Goal: Information Seeking & Learning: Check status

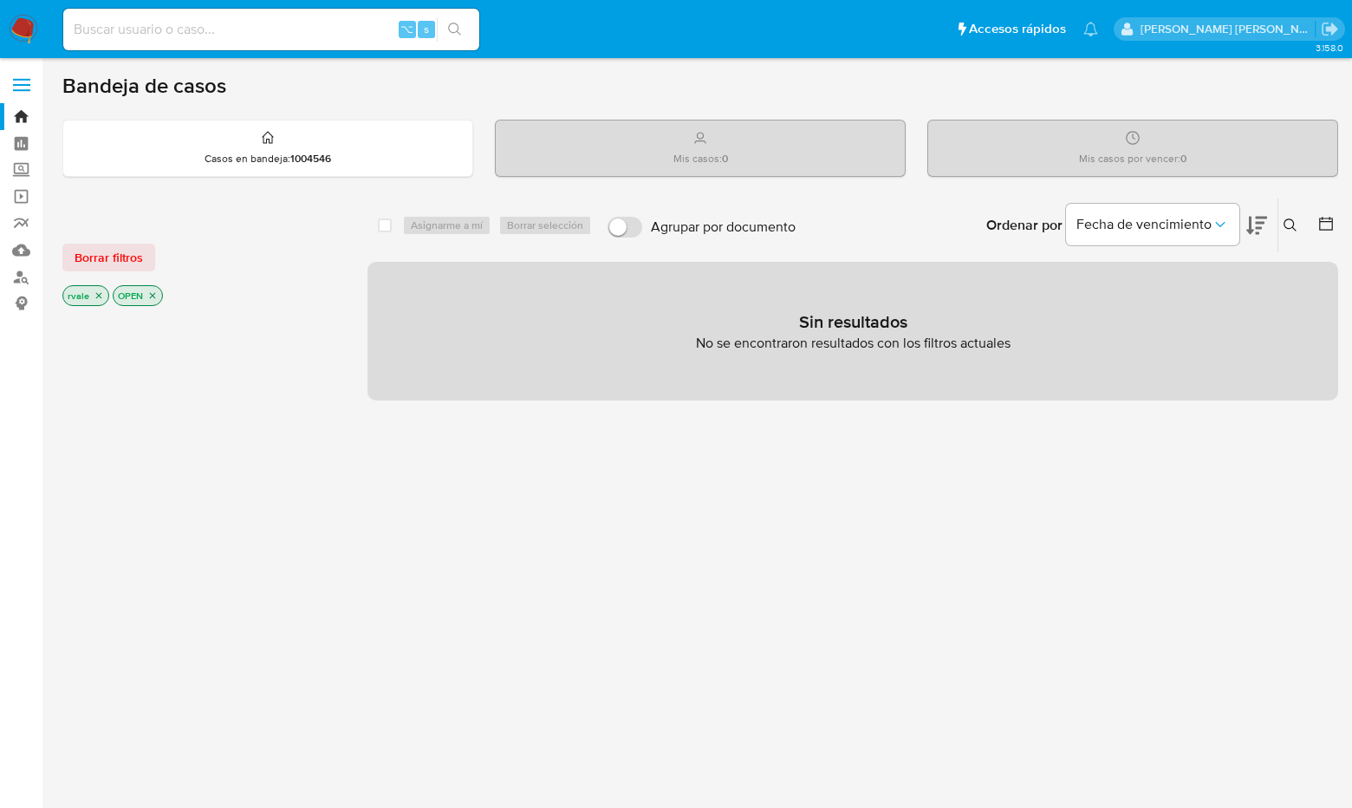
click at [114, 37] on input at bounding box center [271, 29] width 416 height 23
paste input "2492551437"
type input "2492551437"
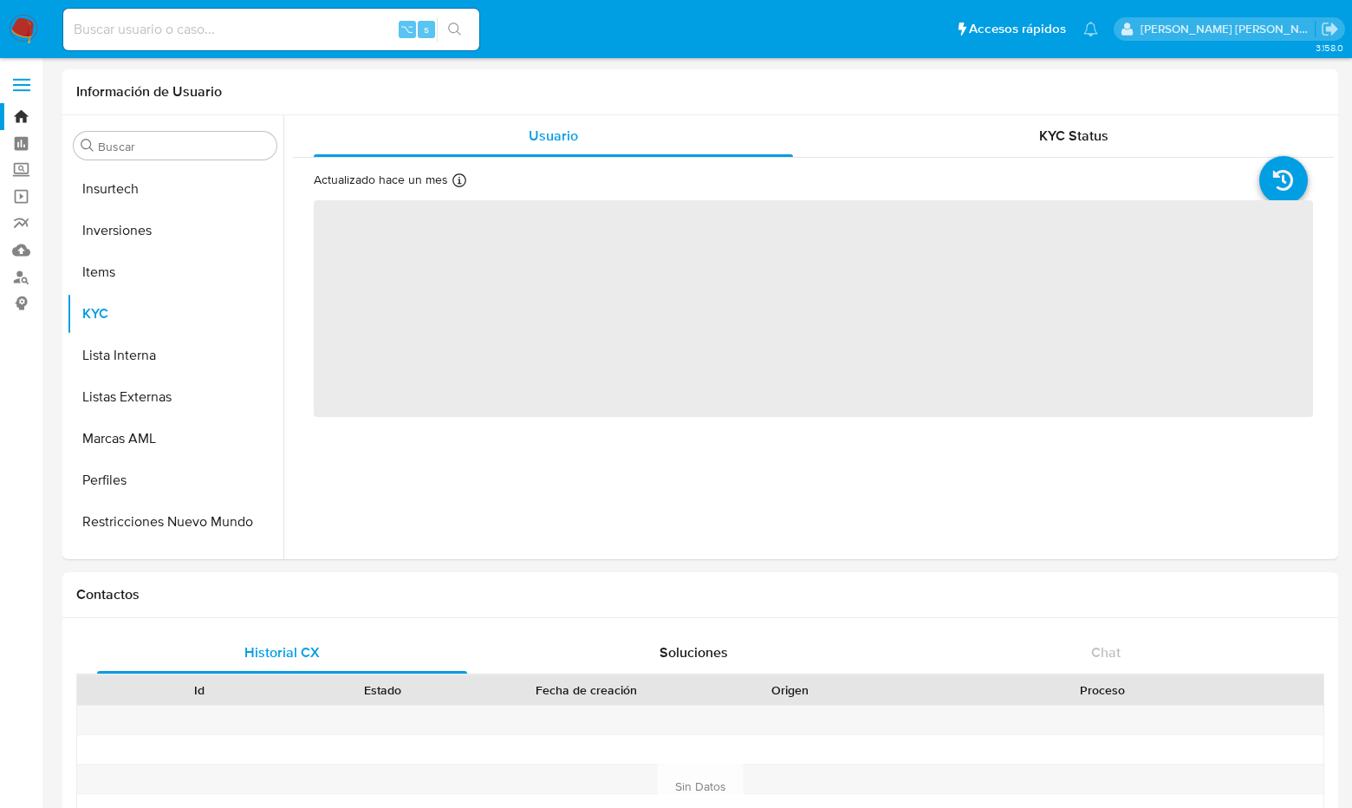
scroll to position [816, 0]
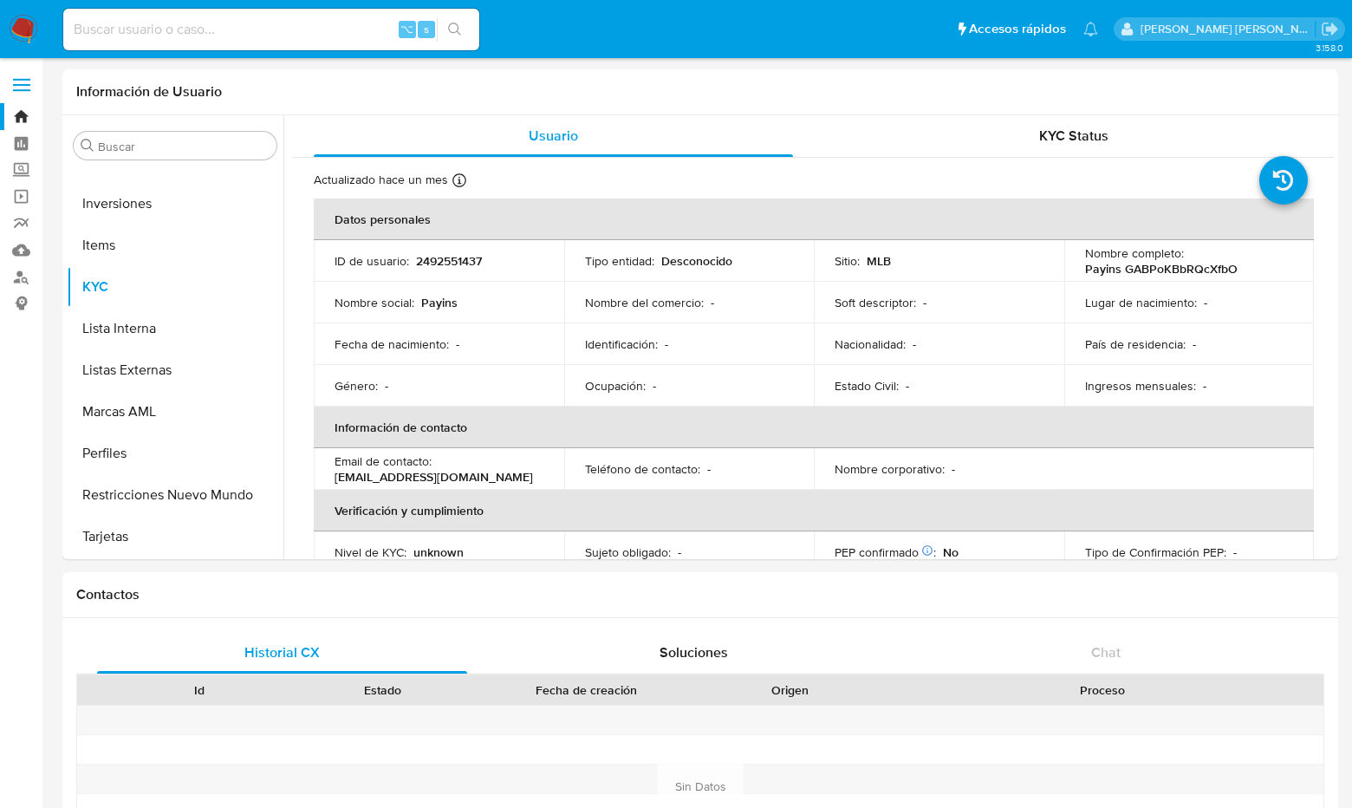
select select "10"
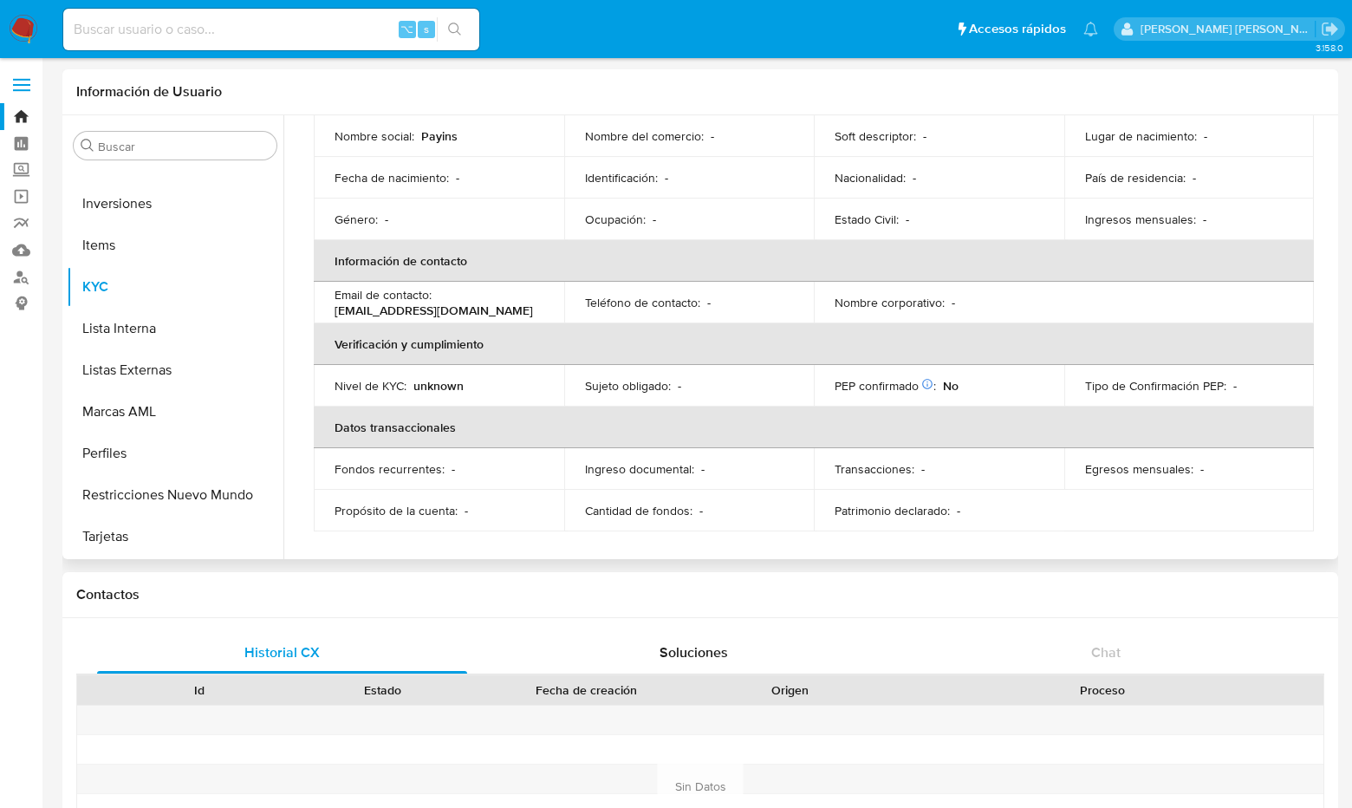
scroll to position [0, 0]
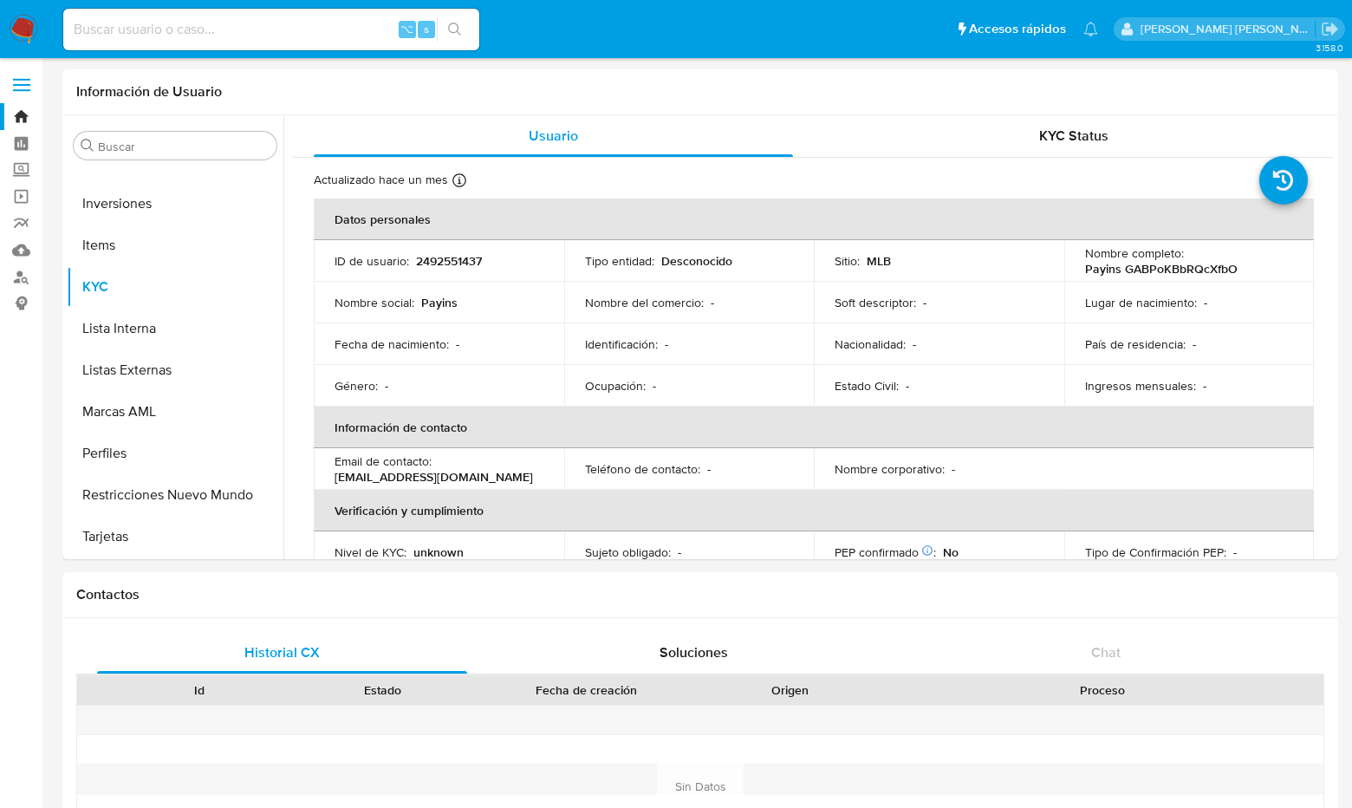
click at [205, 21] on input at bounding box center [271, 29] width 416 height 23
paste input "2198890850"
type input "2198890850"
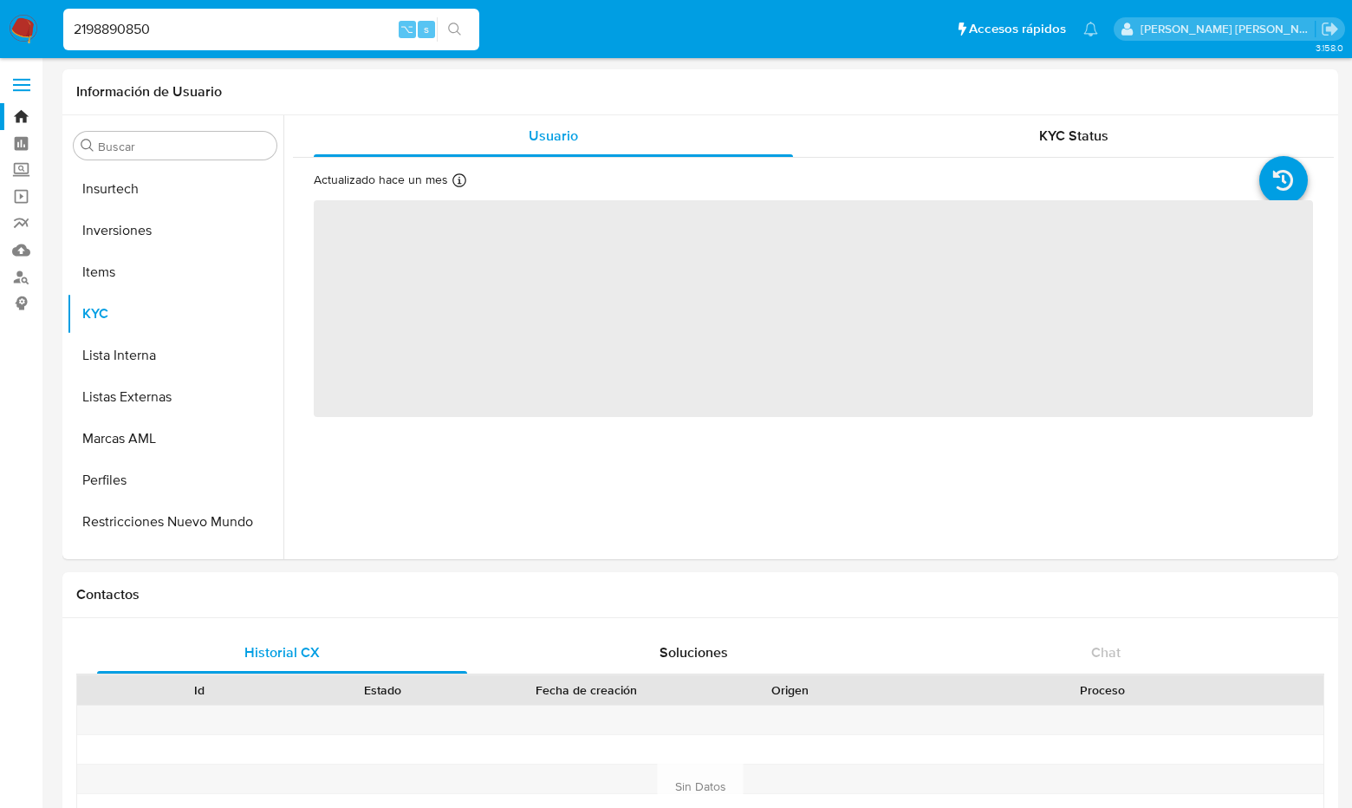
scroll to position [816, 0]
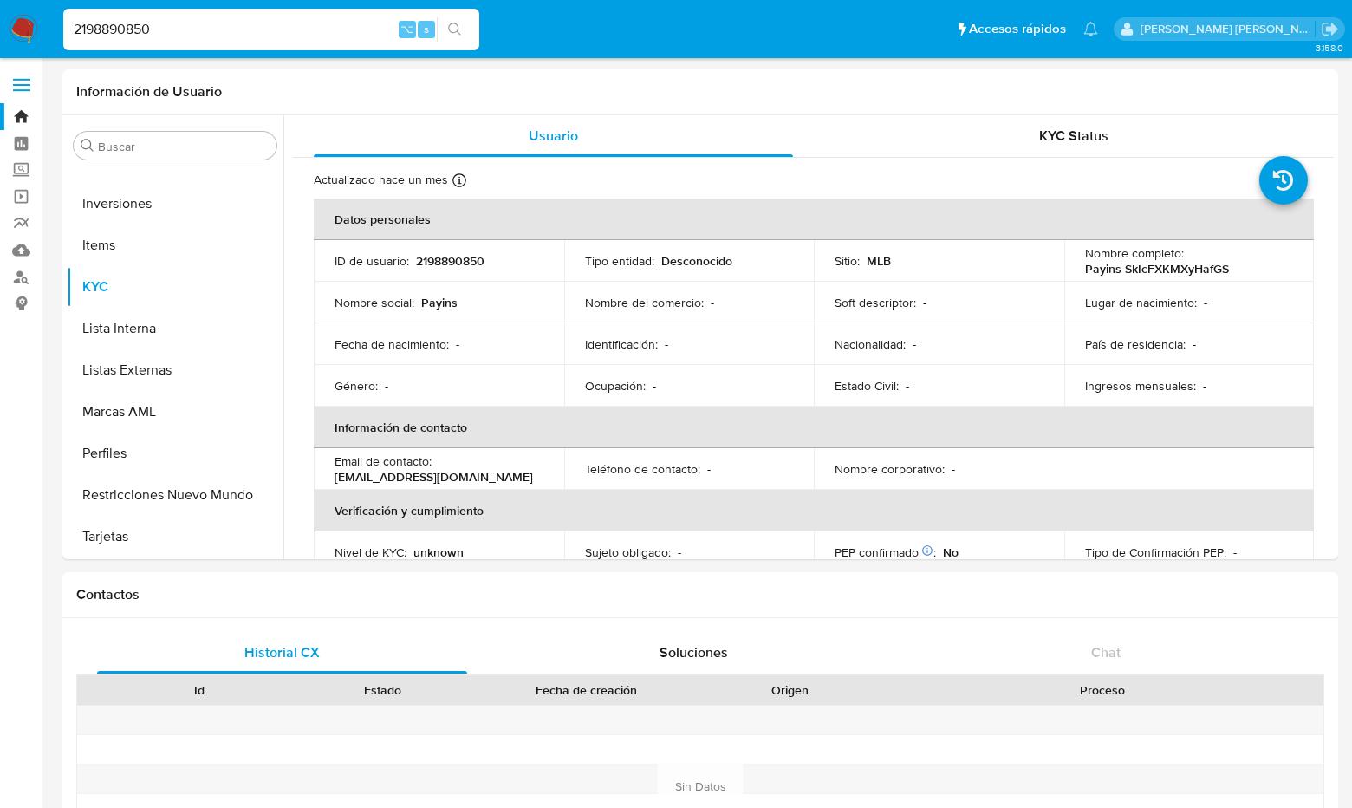
select select "10"
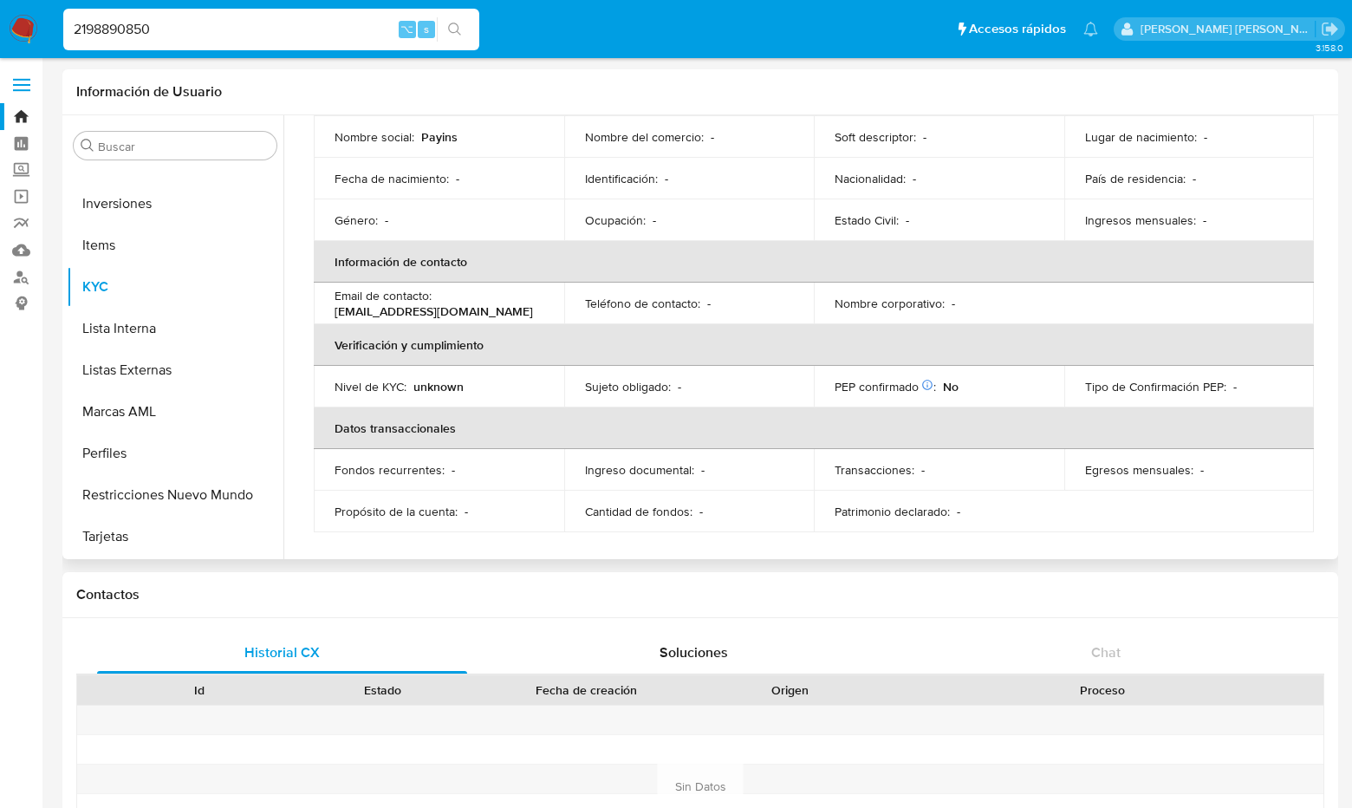
scroll to position [0, 0]
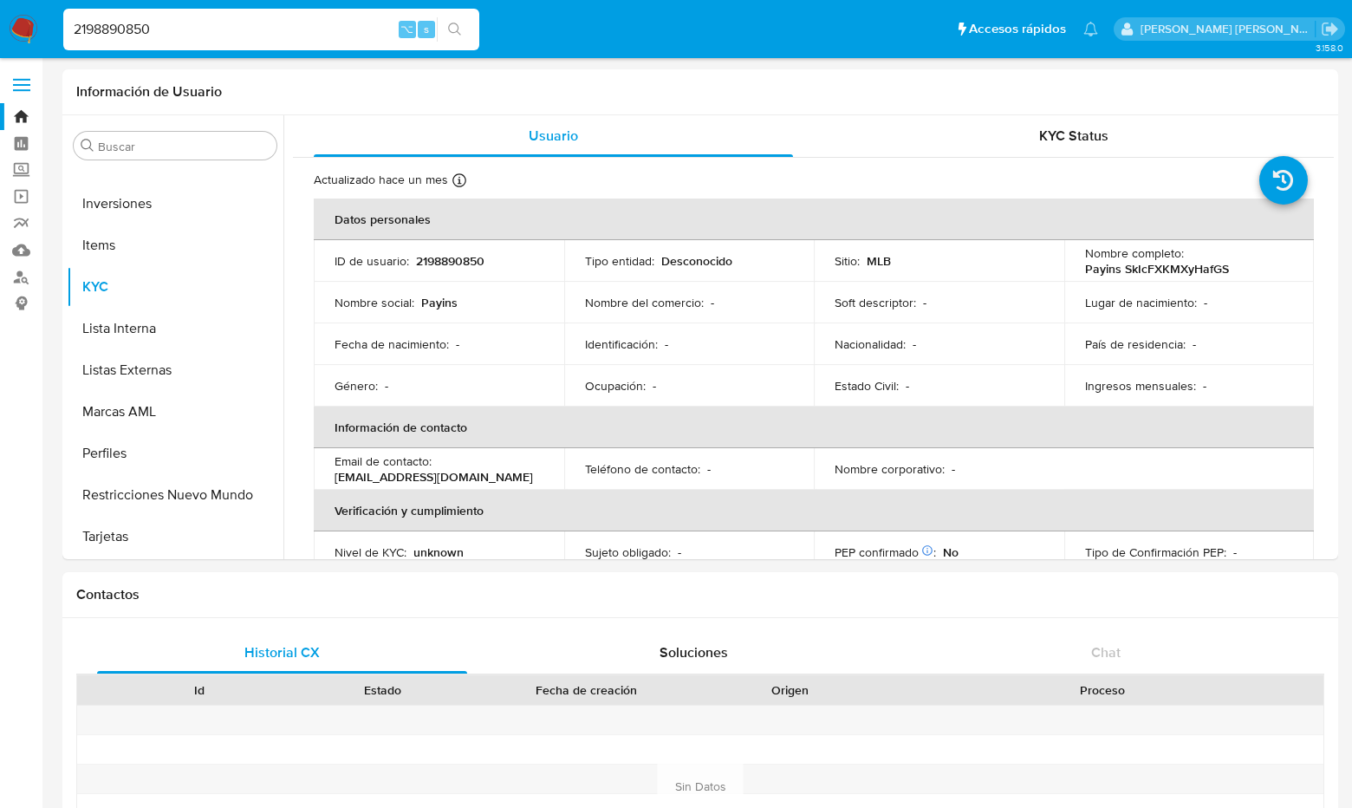
drag, startPoint x: 212, startPoint y: 28, endPoint x: 46, endPoint y: 30, distance: 166.5
click at [46, 30] on nav "Pausado Ver notificaciones 2198890850 ⌥ s Accesos rápidos Presiona las siguient…" at bounding box center [676, 29] width 1352 height 58
paste input "263369889"
type input "263369889"
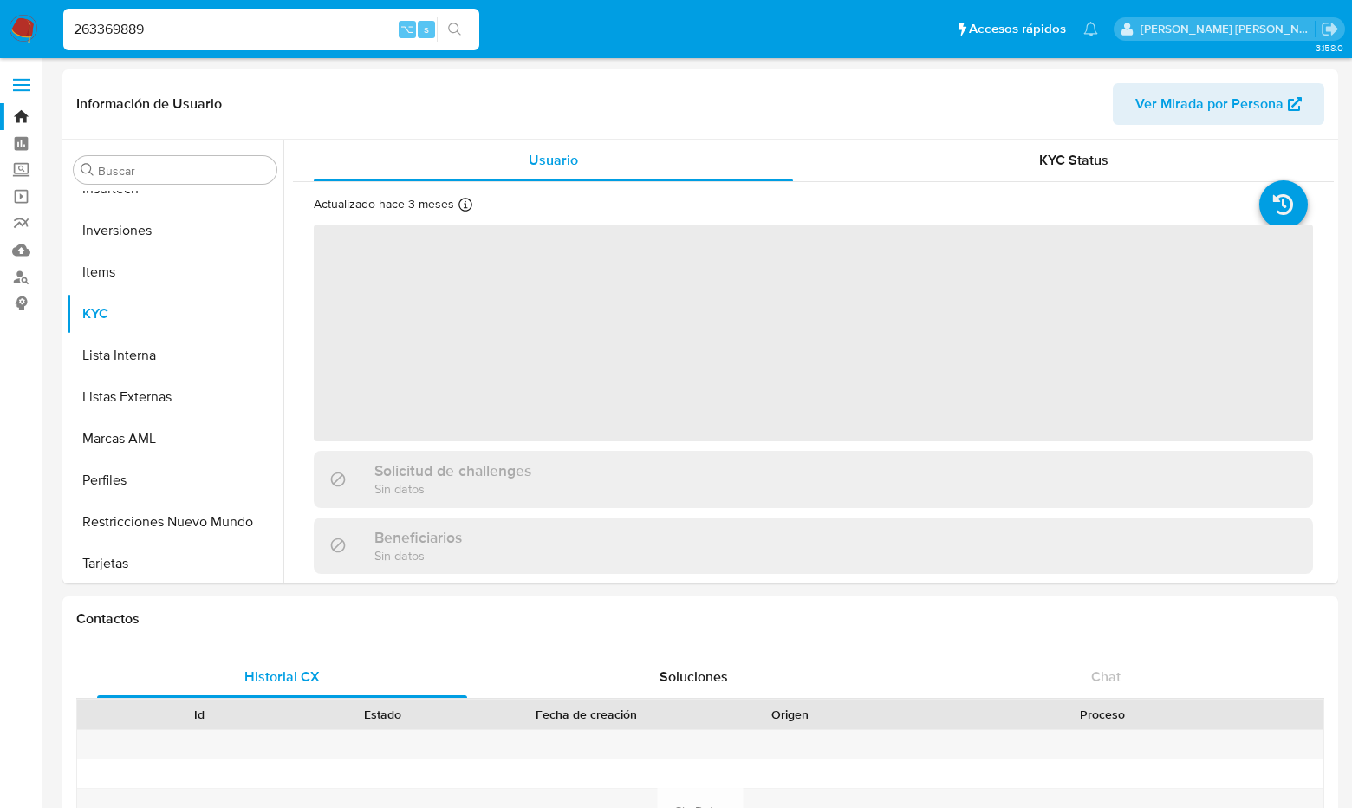
scroll to position [815, 0]
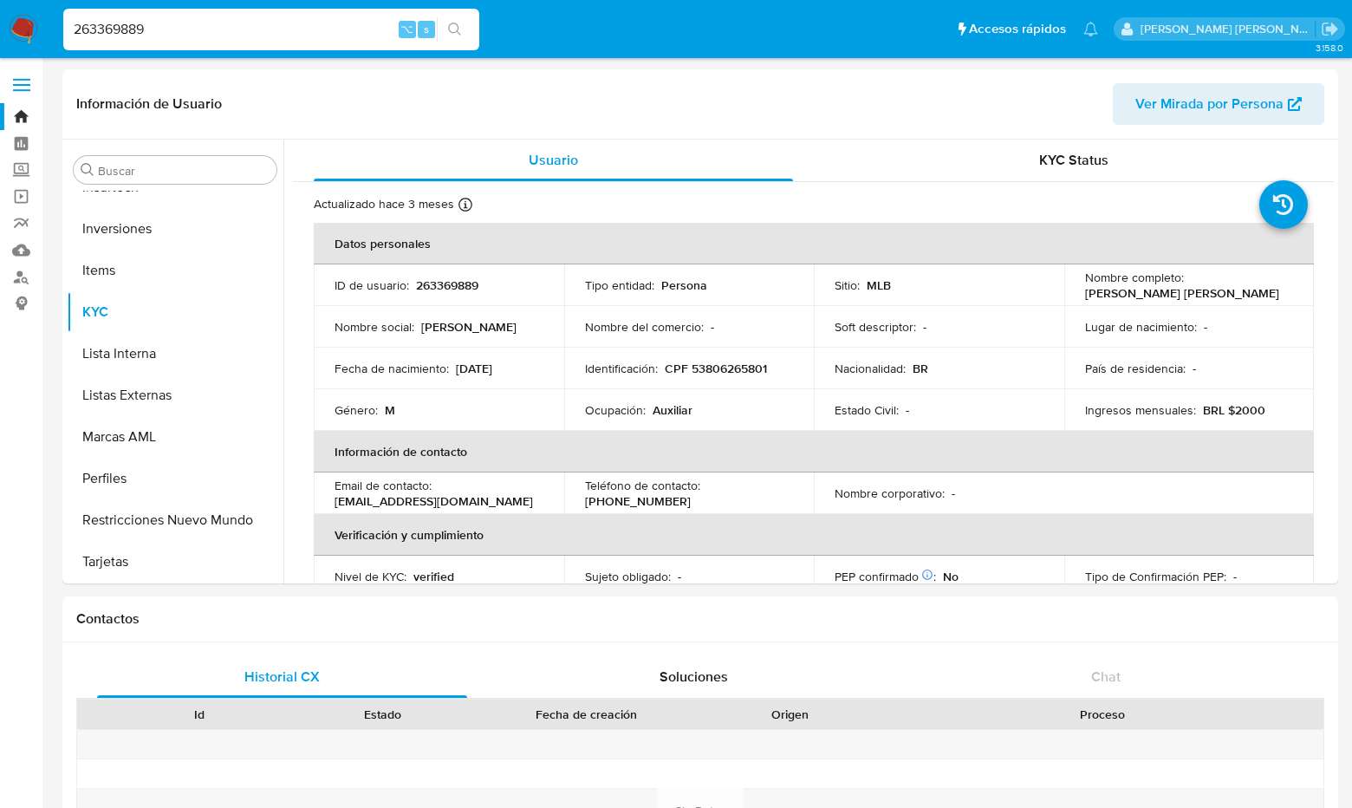
select select "10"
click at [212, 33] on input "263369889" at bounding box center [271, 29] width 416 height 23
type input "2"
paste input "631626366"
type input "631626366"
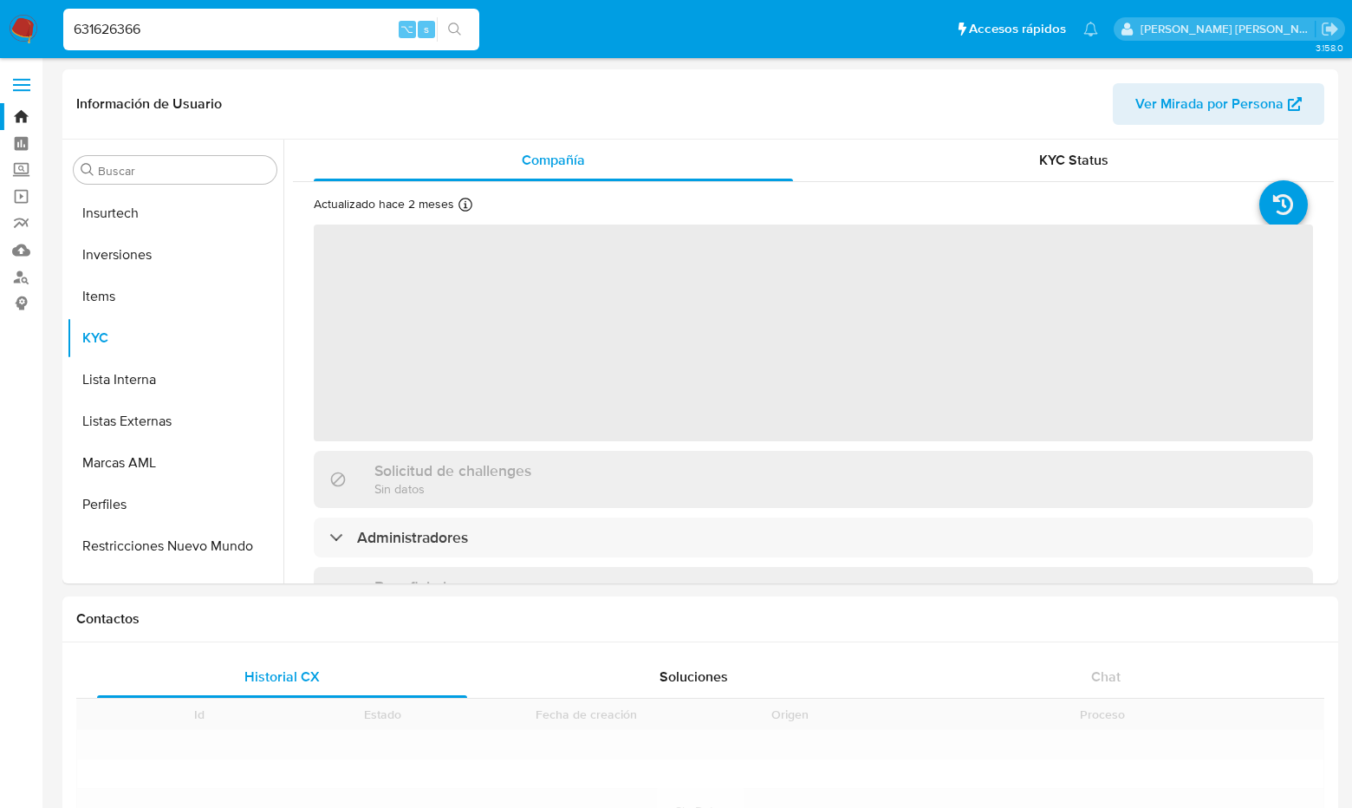
scroll to position [815, 0]
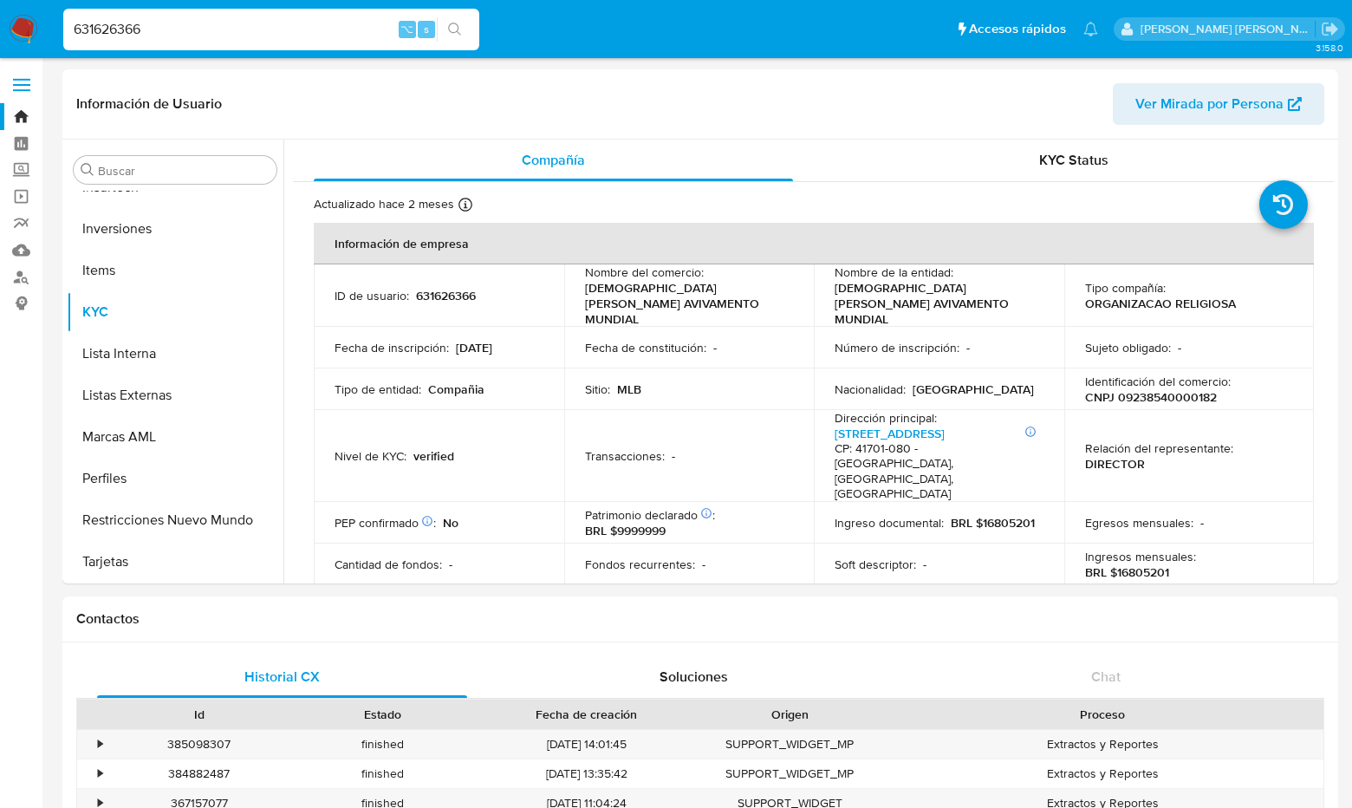
select select "10"
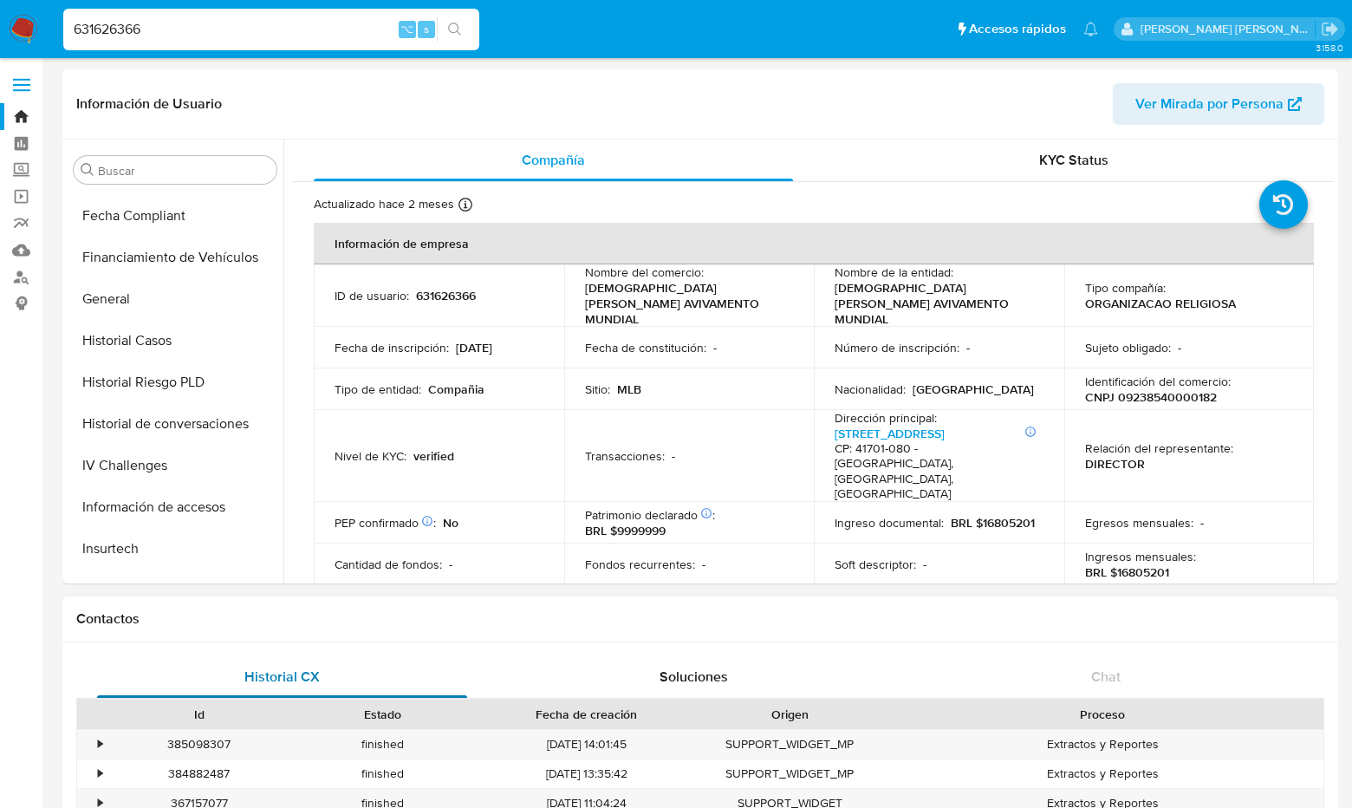
scroll to position [449, 0]
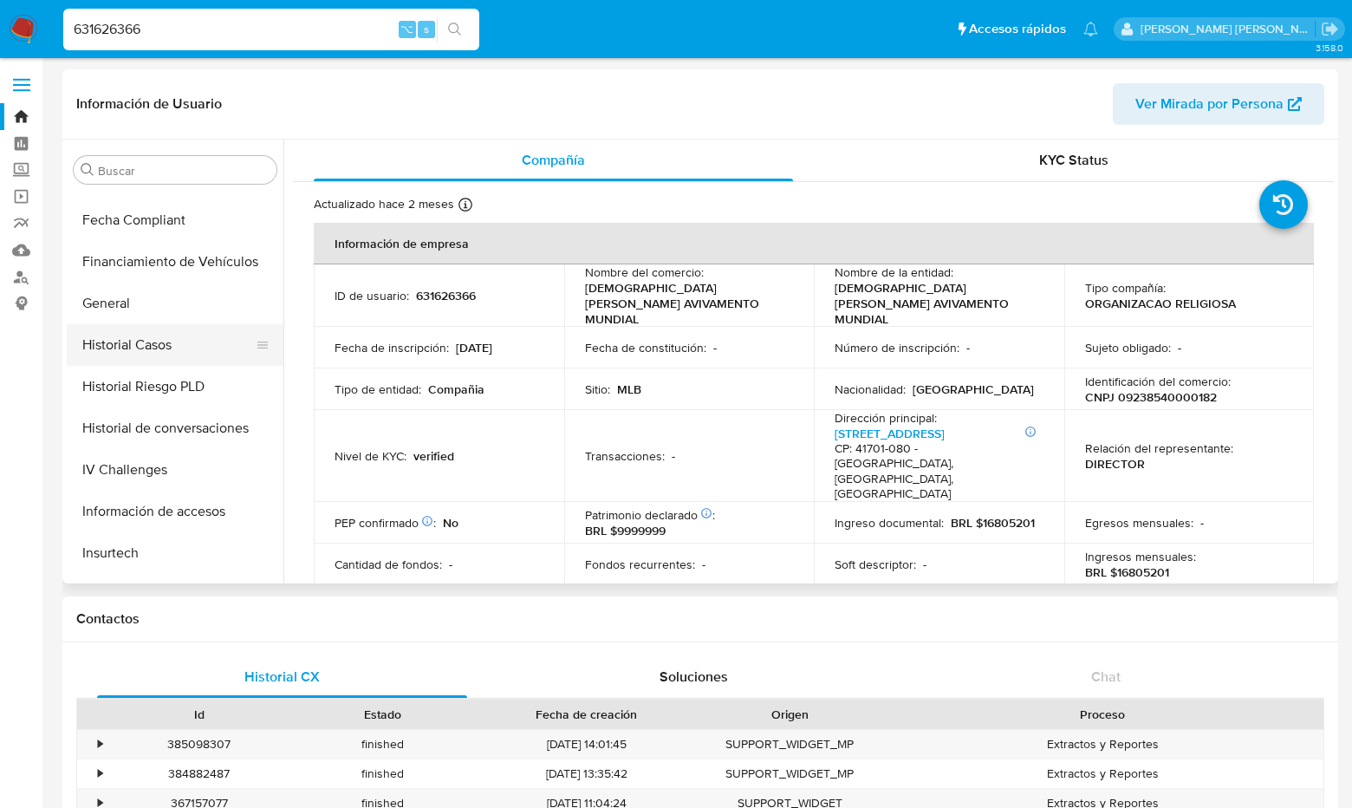
click at [140, 339] on button "Historial Casos" at bounding box center [168, 345] width 203 height 42
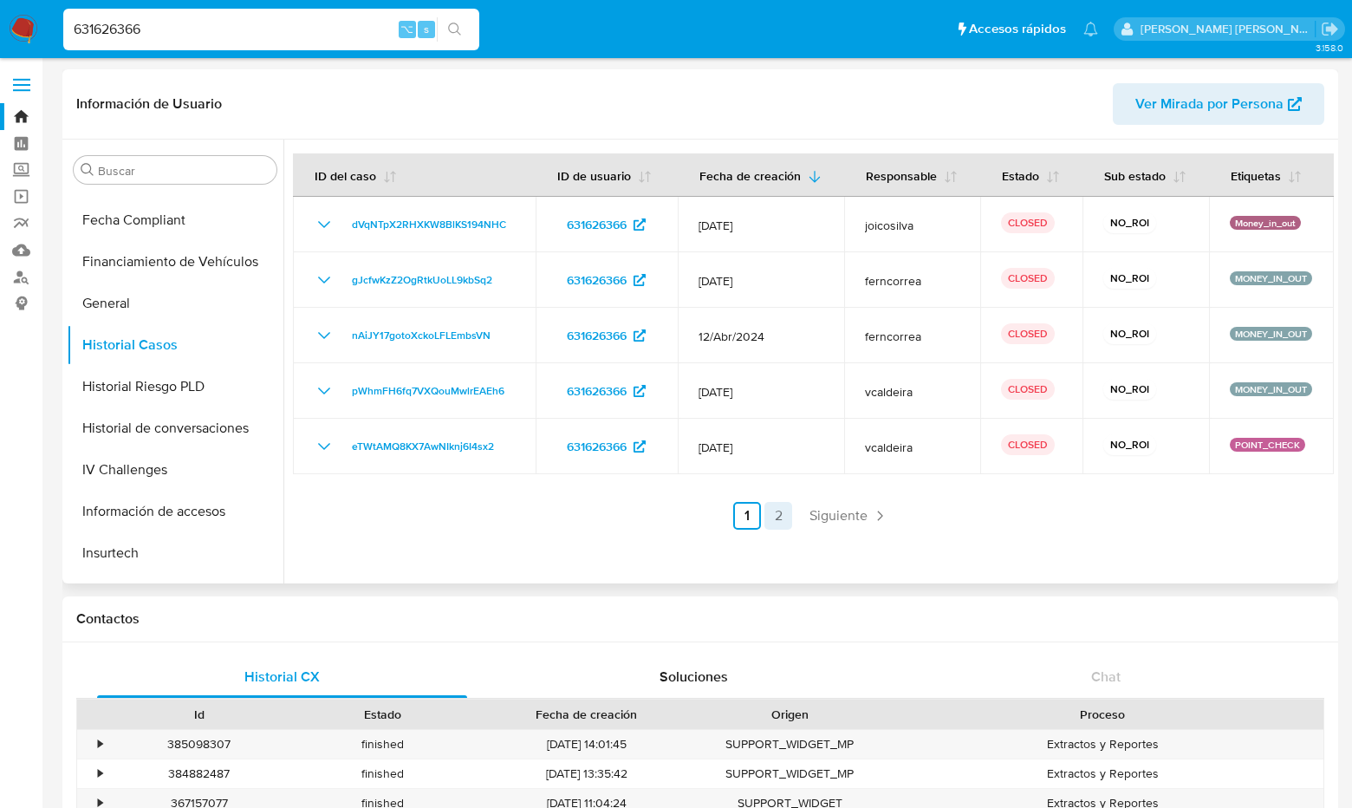
click at [772, 510] on link "2" at bounding box center [779, 516] width 28 height 28
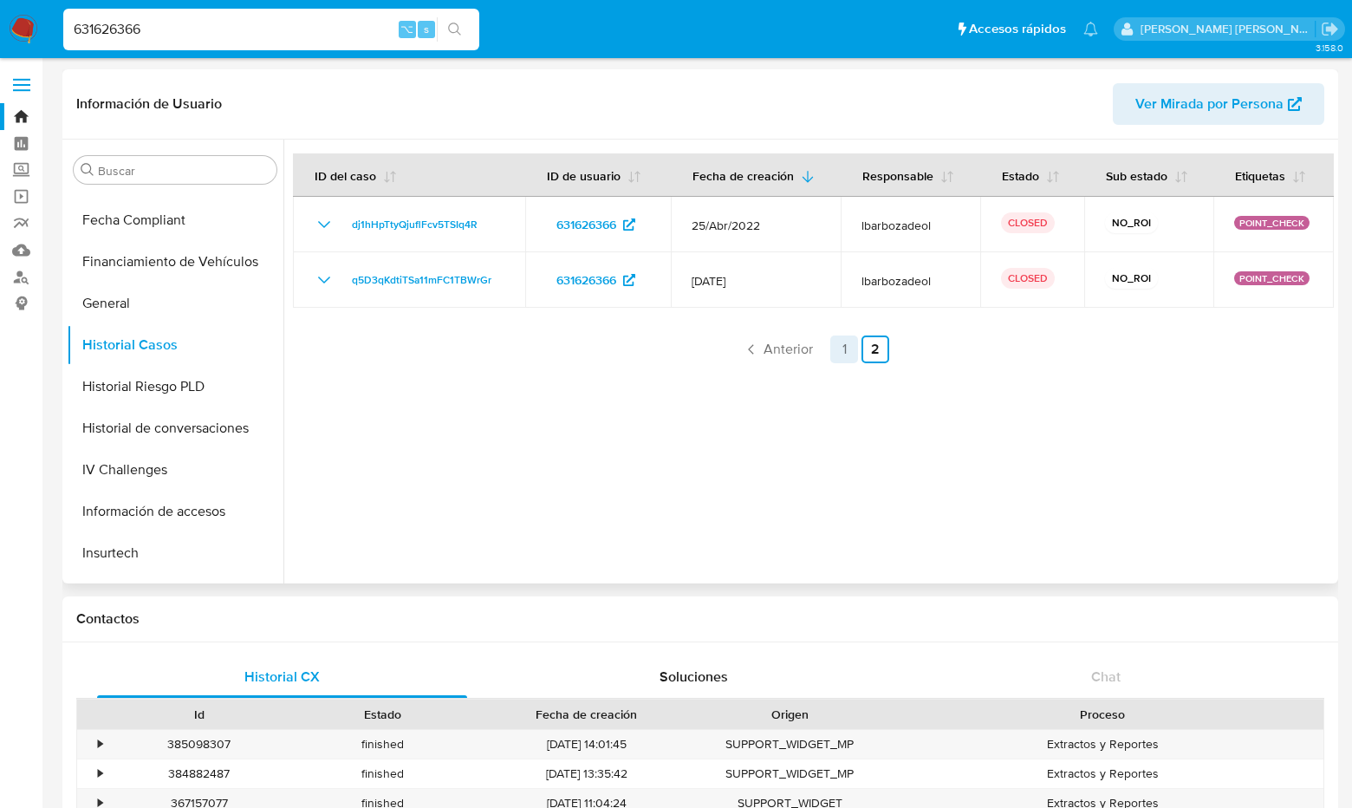
click at [838, 347] on link "1" at bounding box center [844, 349] width 28 height 28
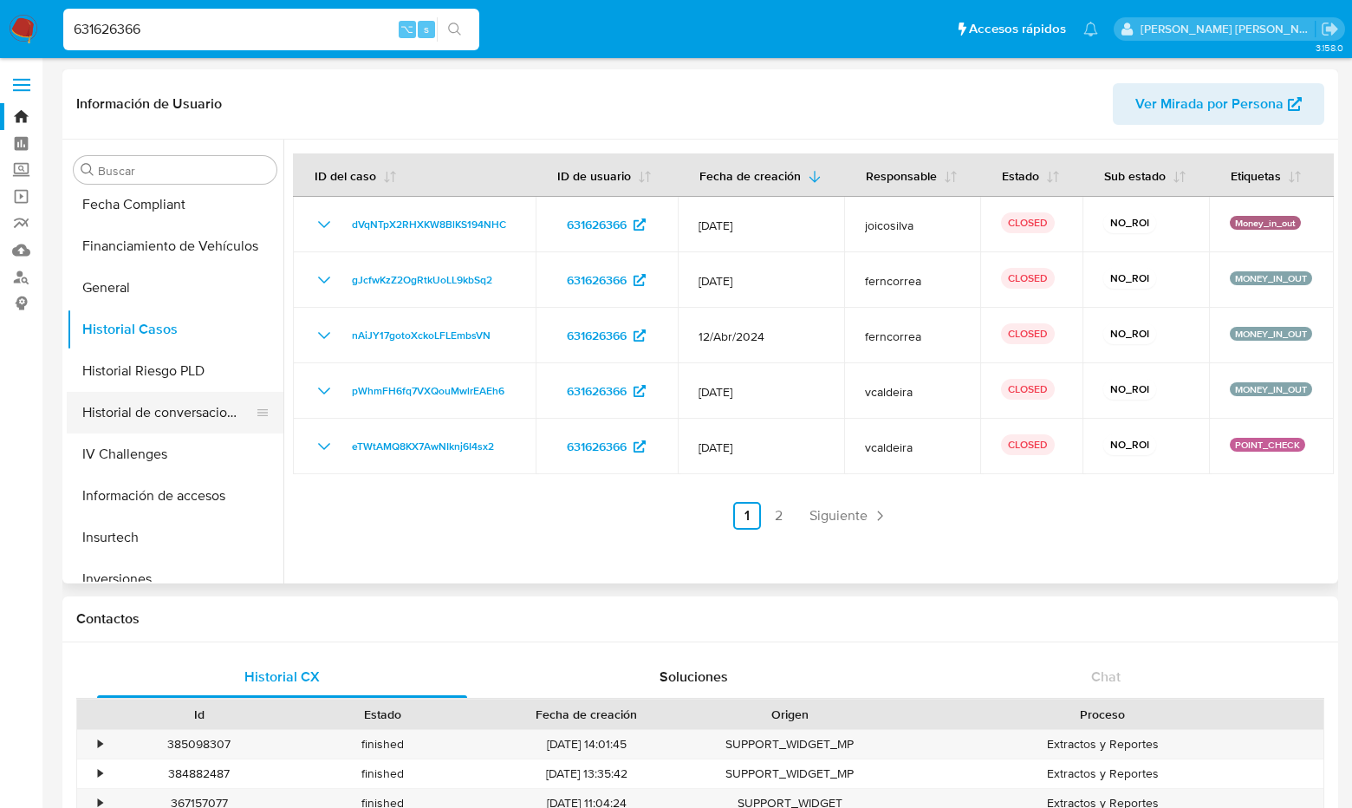
scroll to position [464, 0]
click at [152, 361] on button "Historial Riesgo PLD" at bounding box center [168, 372] width 203 height 42
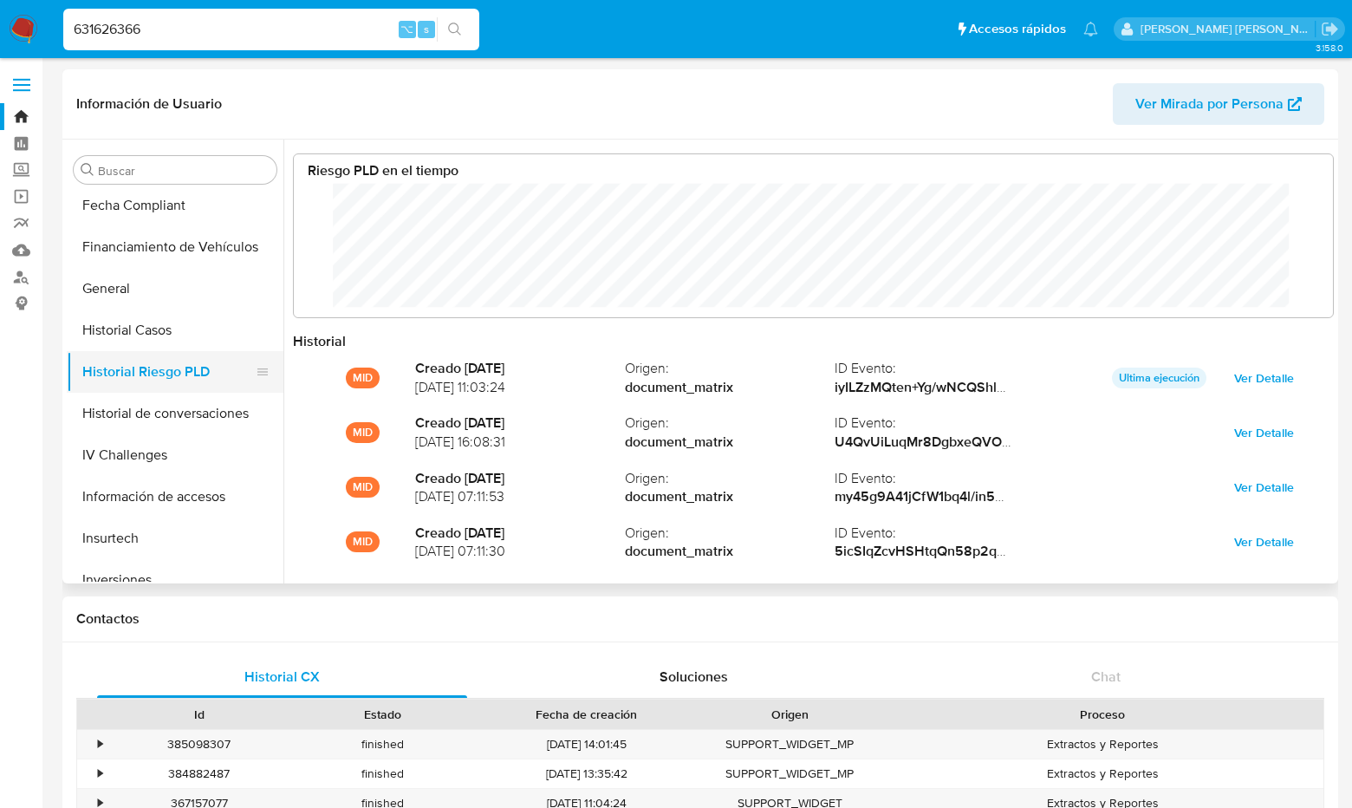
scroll to position [130, 1006]
click at [202, 30] on input "631626366" at bounding box center [271, 29] width 416 height 23
type input "6"
paste input "697833967"
type input "697833967"
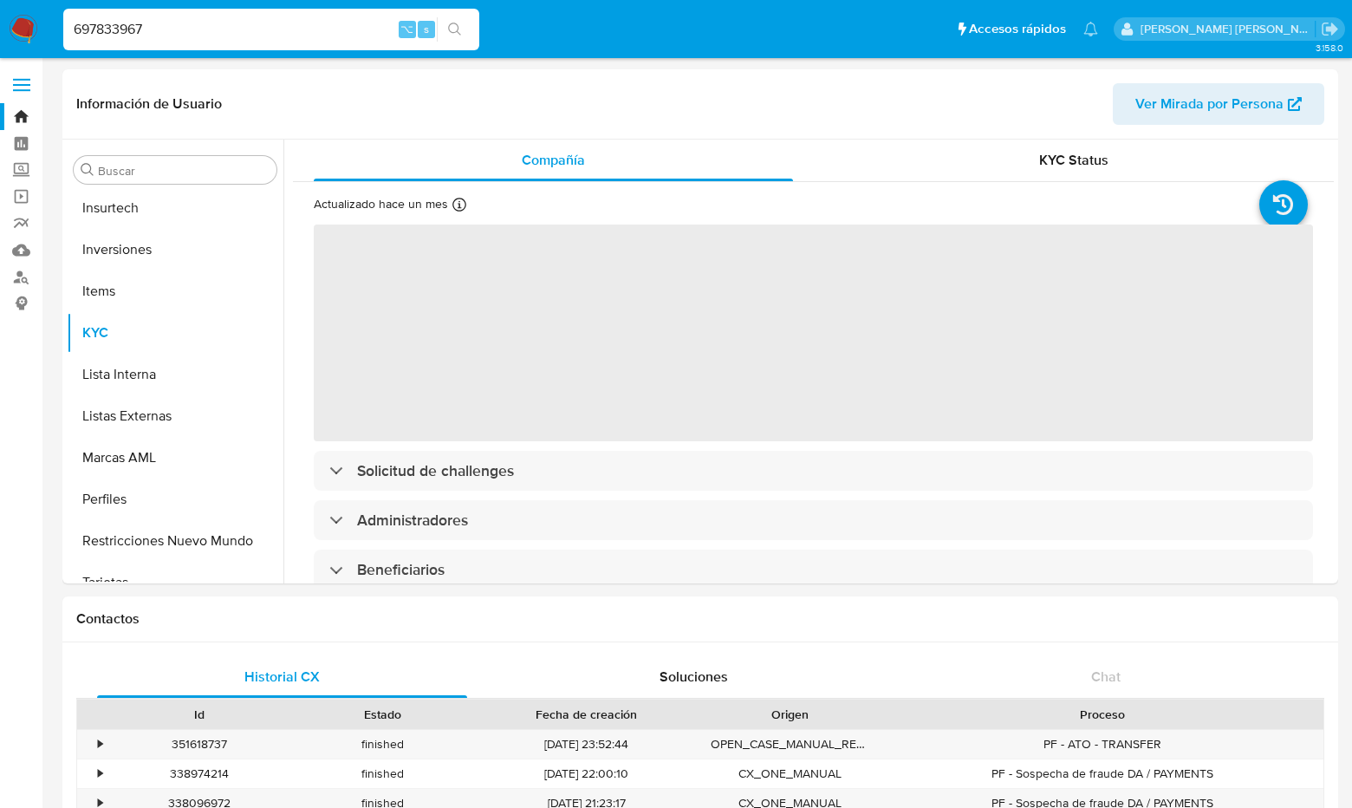
scroll to position [815, 0]
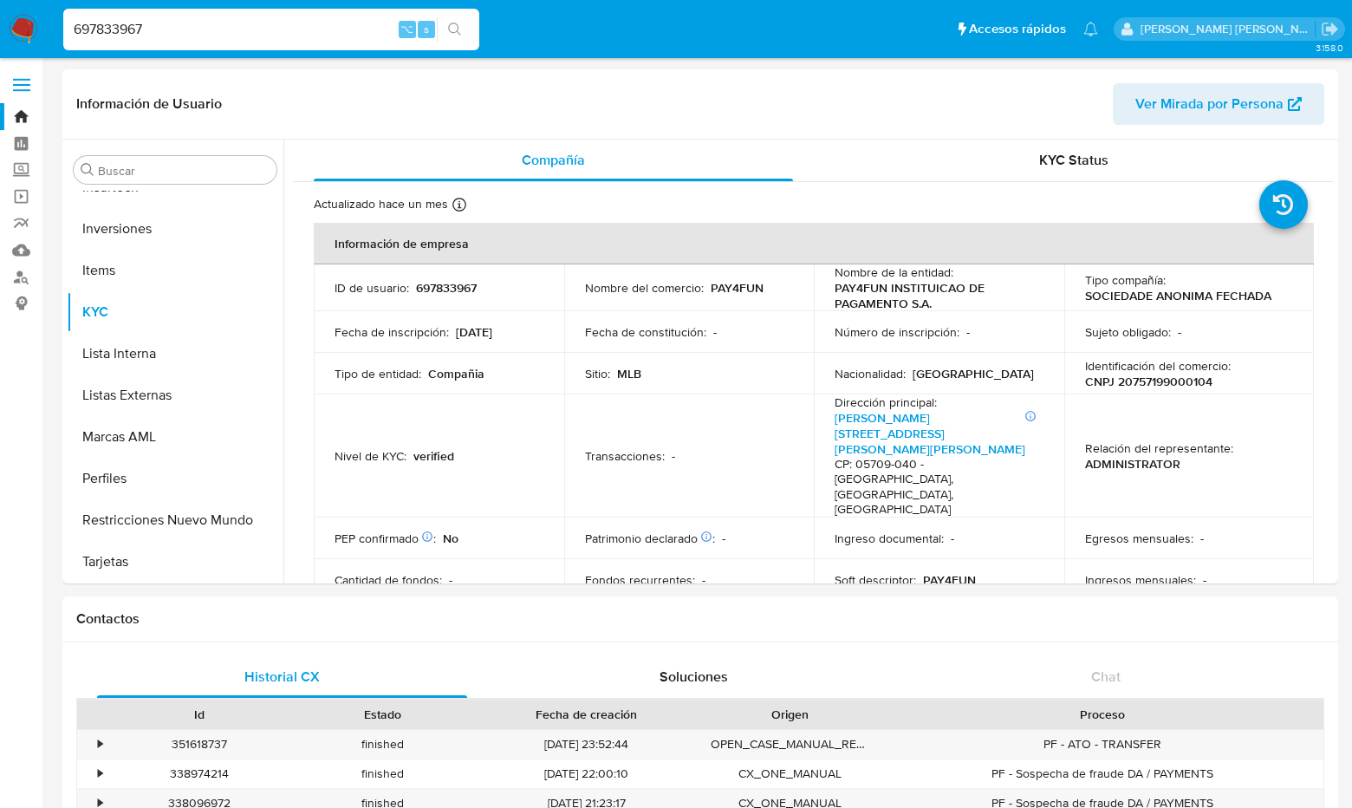
select select "10"
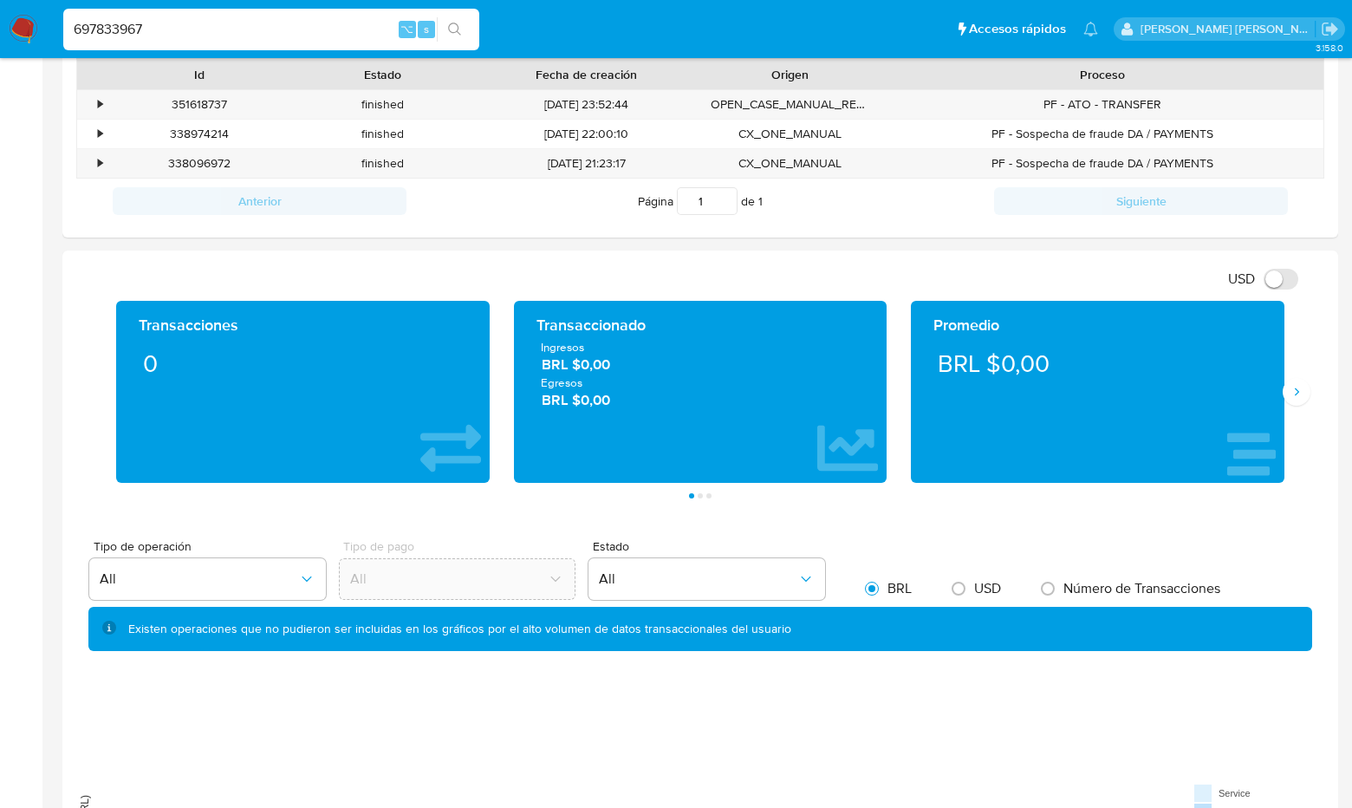
scroll to position [0, 0]
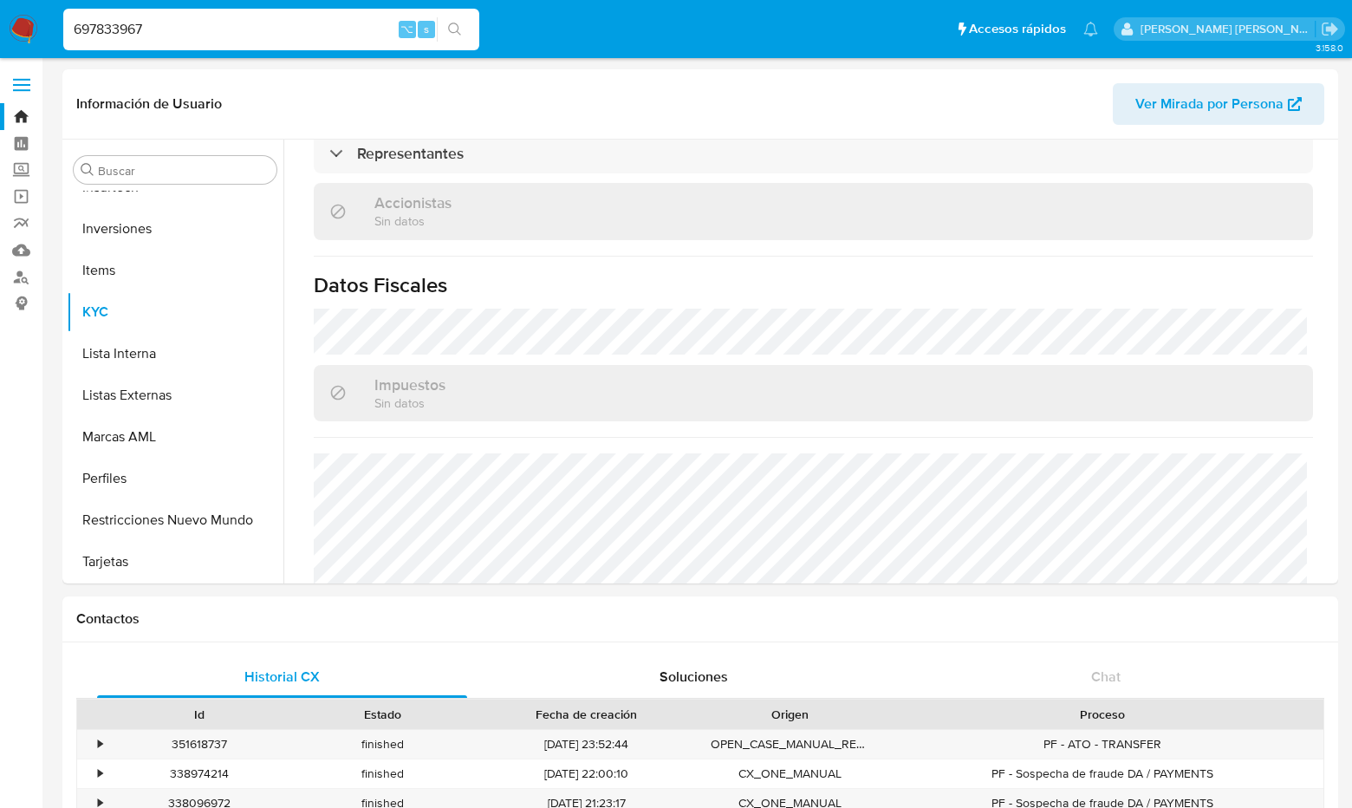
click at [179, 39] on input "697833967" at bounding box center [271, 29] width 416 height 23
type input "6"
paste input "1408429806"
type input "1408429806"
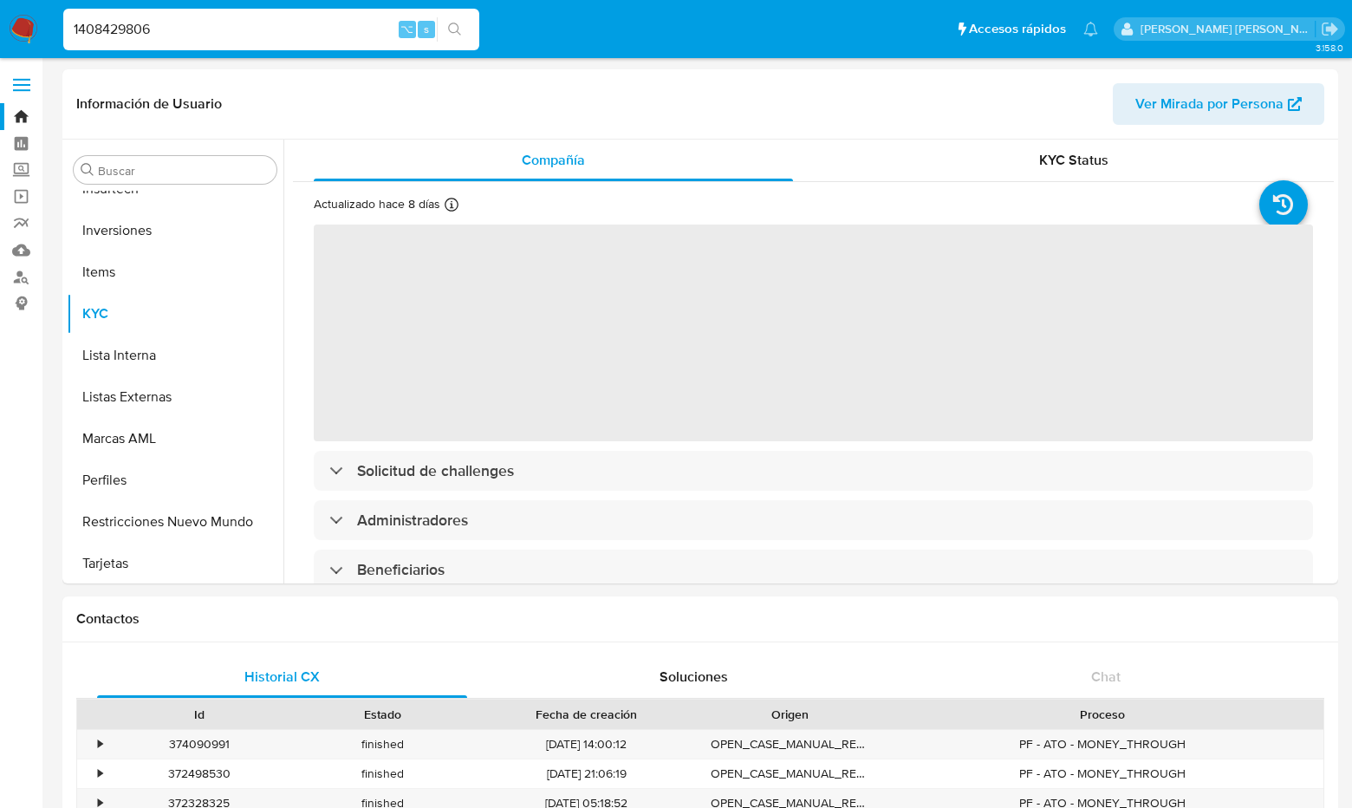
scroll to position [815, 0]
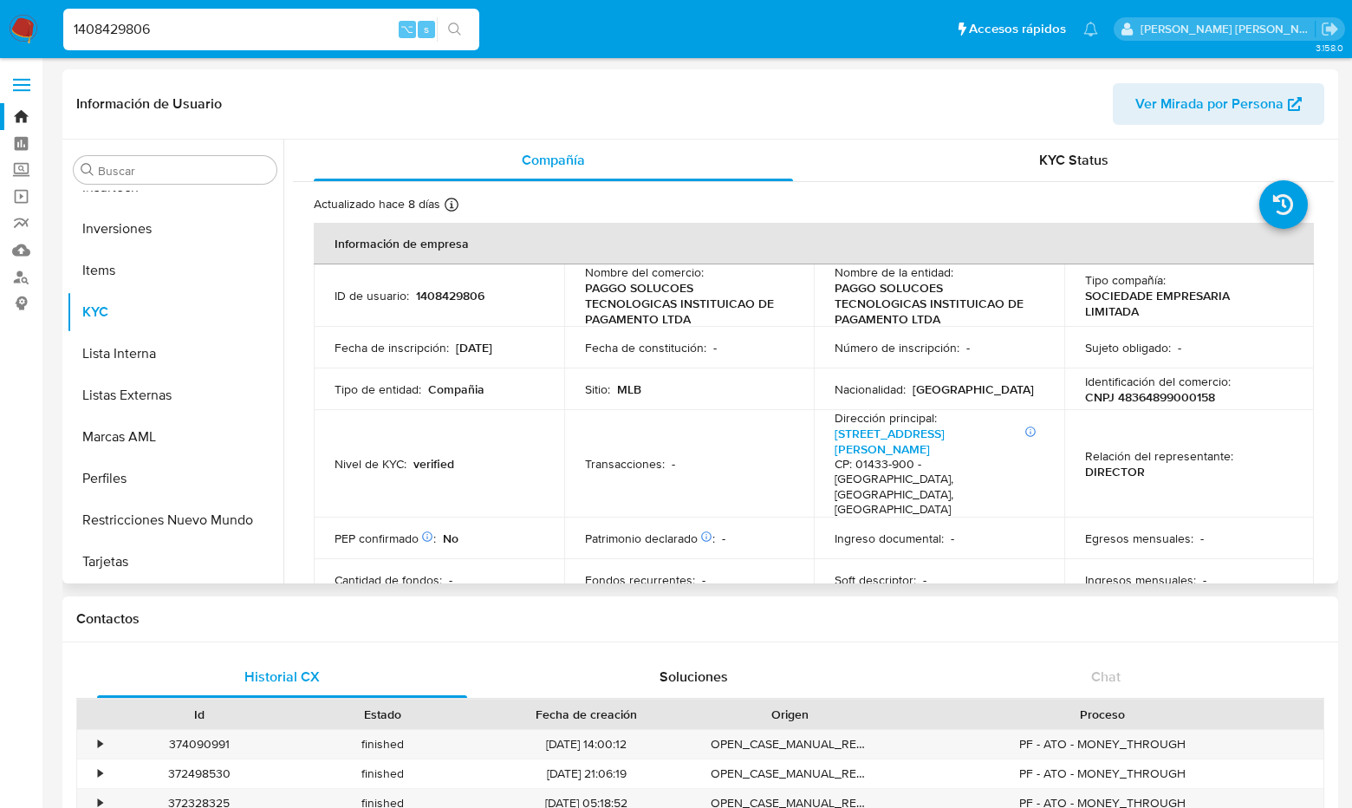
select select "10"
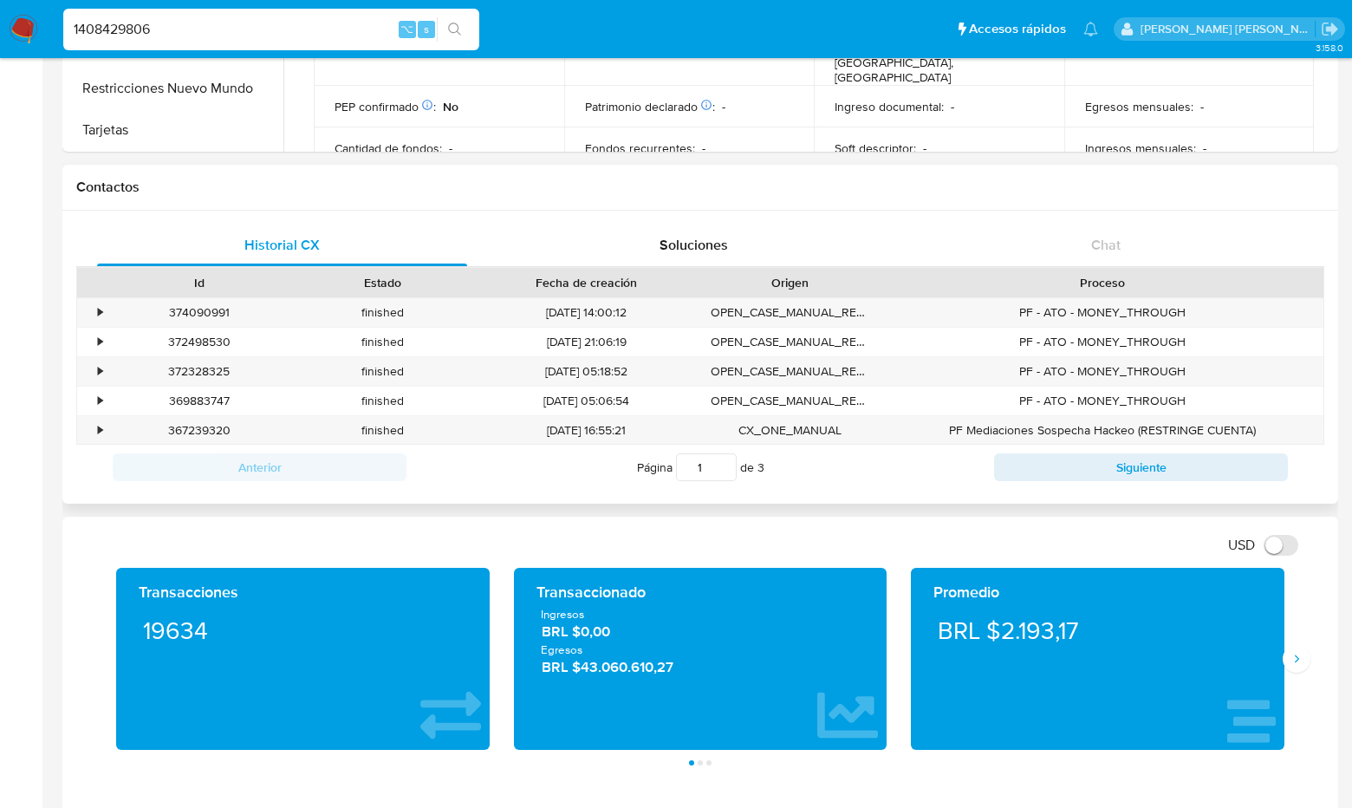
scroll to position [0, 0]
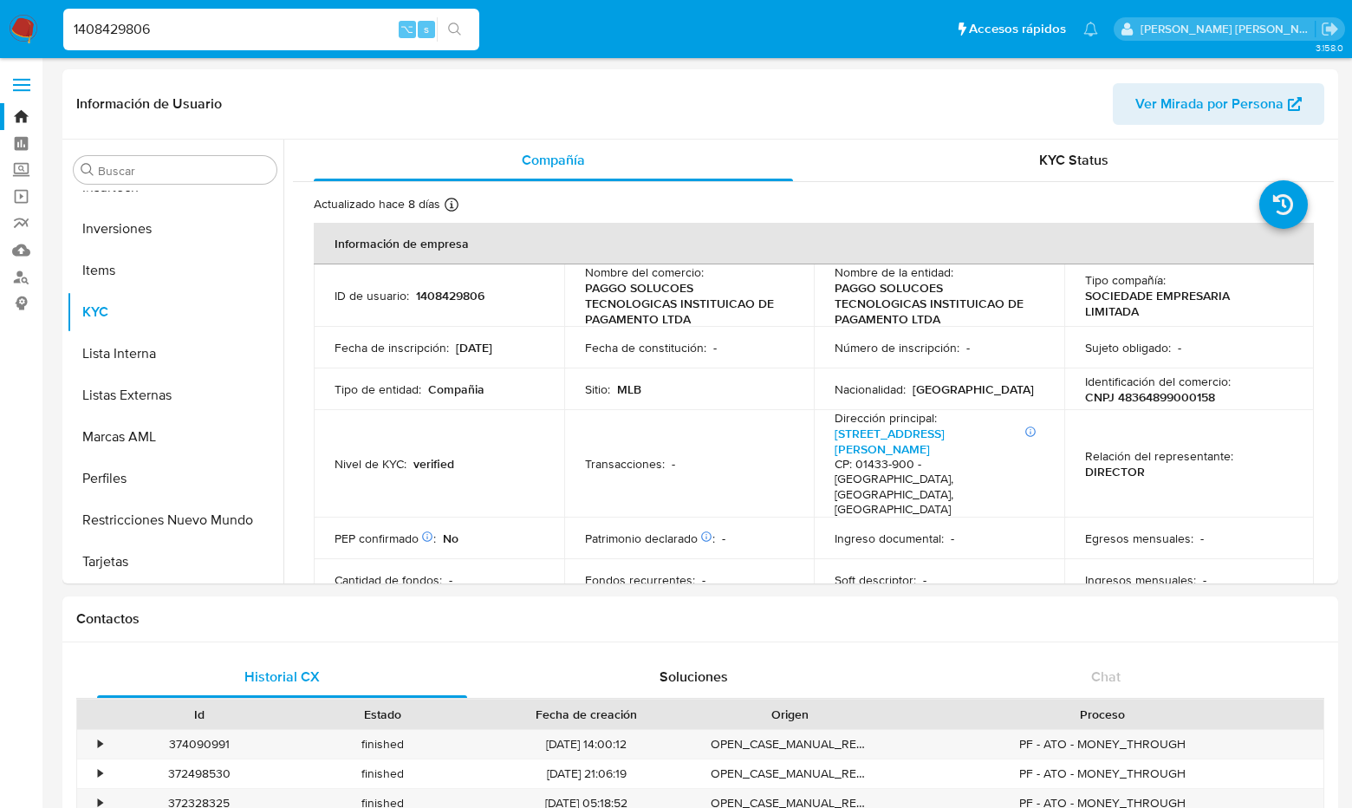
click at [191, 30] on input "1408429806" at bounding box center [271, 29] width 416 height 23
type input "1"
paste input "670546948"
type input "670546948"
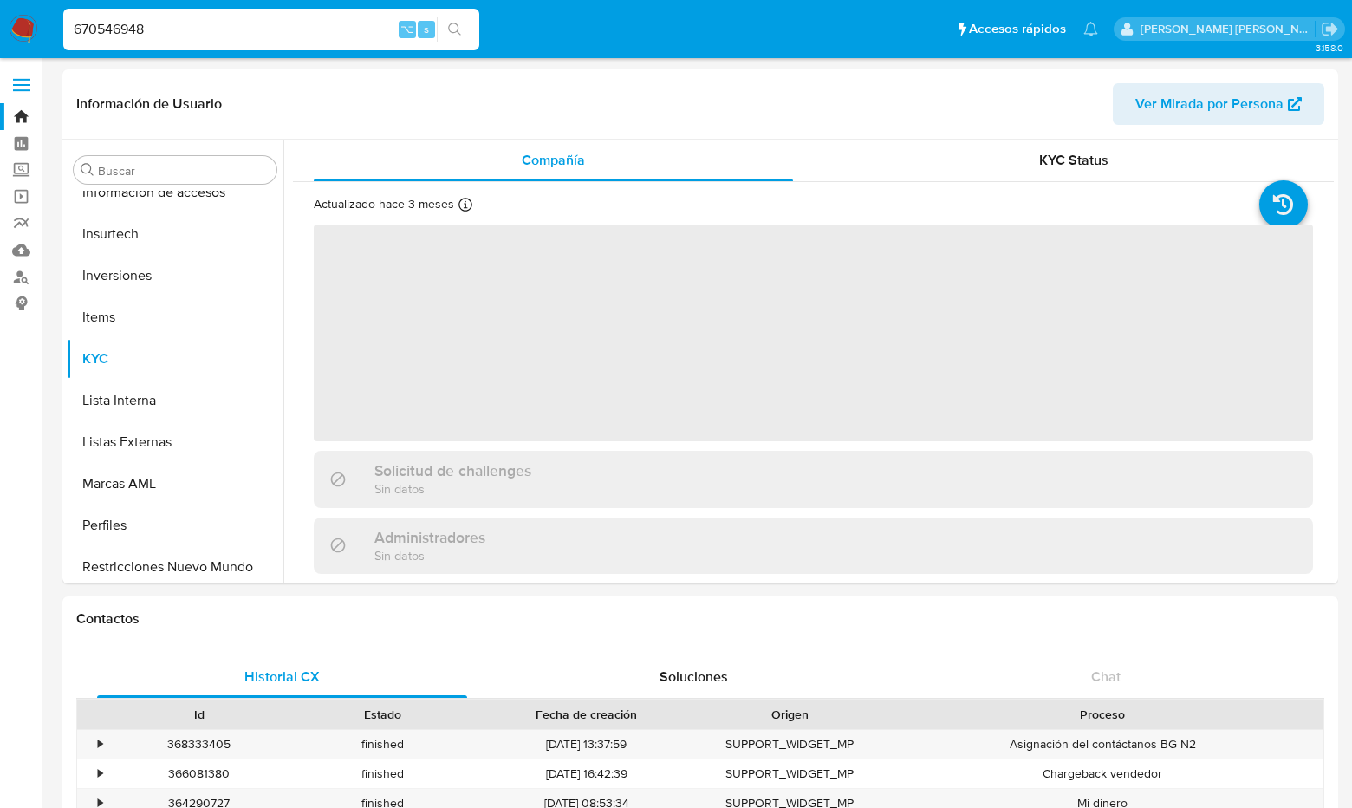
scroll to position [815, 0]
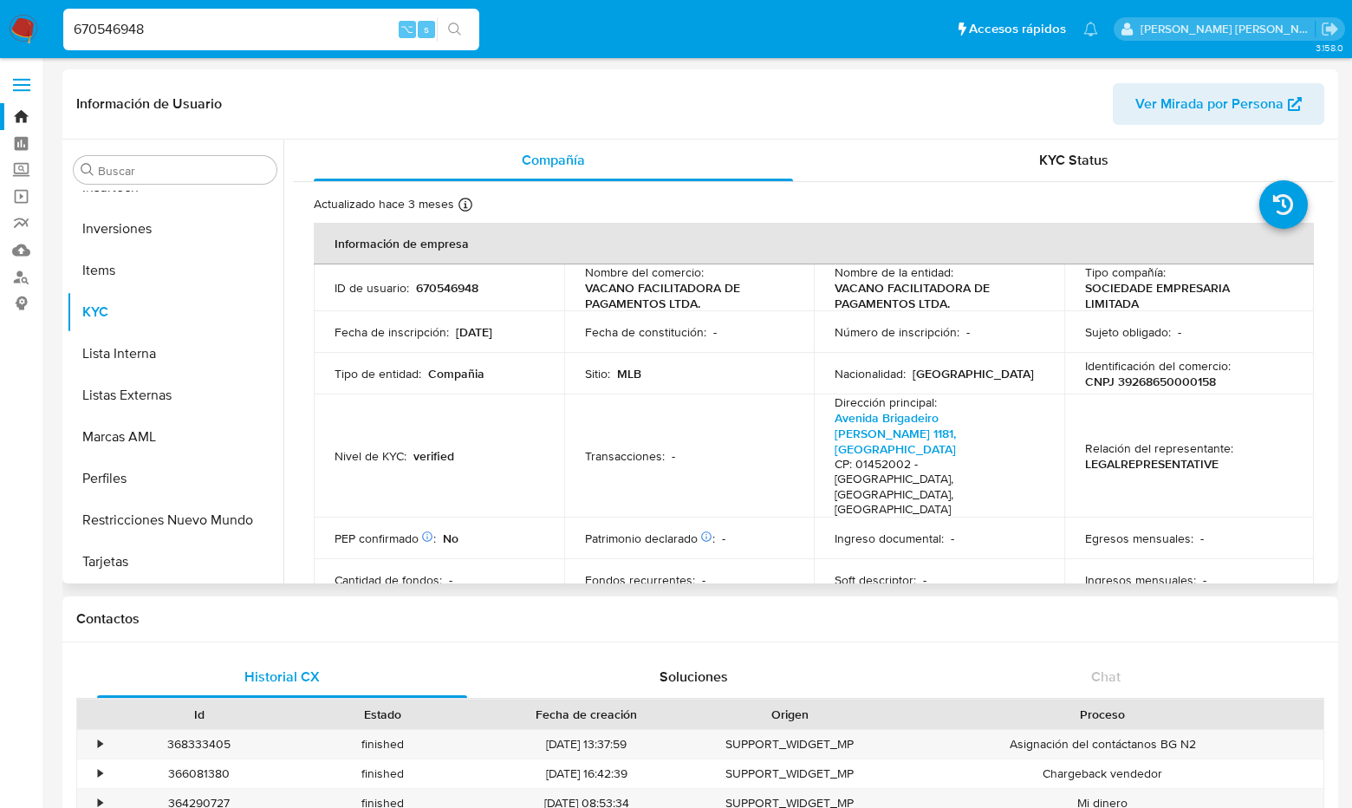
select select "10"
drag, startPoint x: 150, startPoint y: 27, endPoint x: 42, endPoint y: 19, distance: 108.6
click at [42, 19] on nav "Pausado Ver notificaciones 670546948 ⌥ s Accesos rápidos Presiona las siguiente…" at bounding box center [676, 29] width 1352 height 58
paste input "631626366"
type input "631626366"
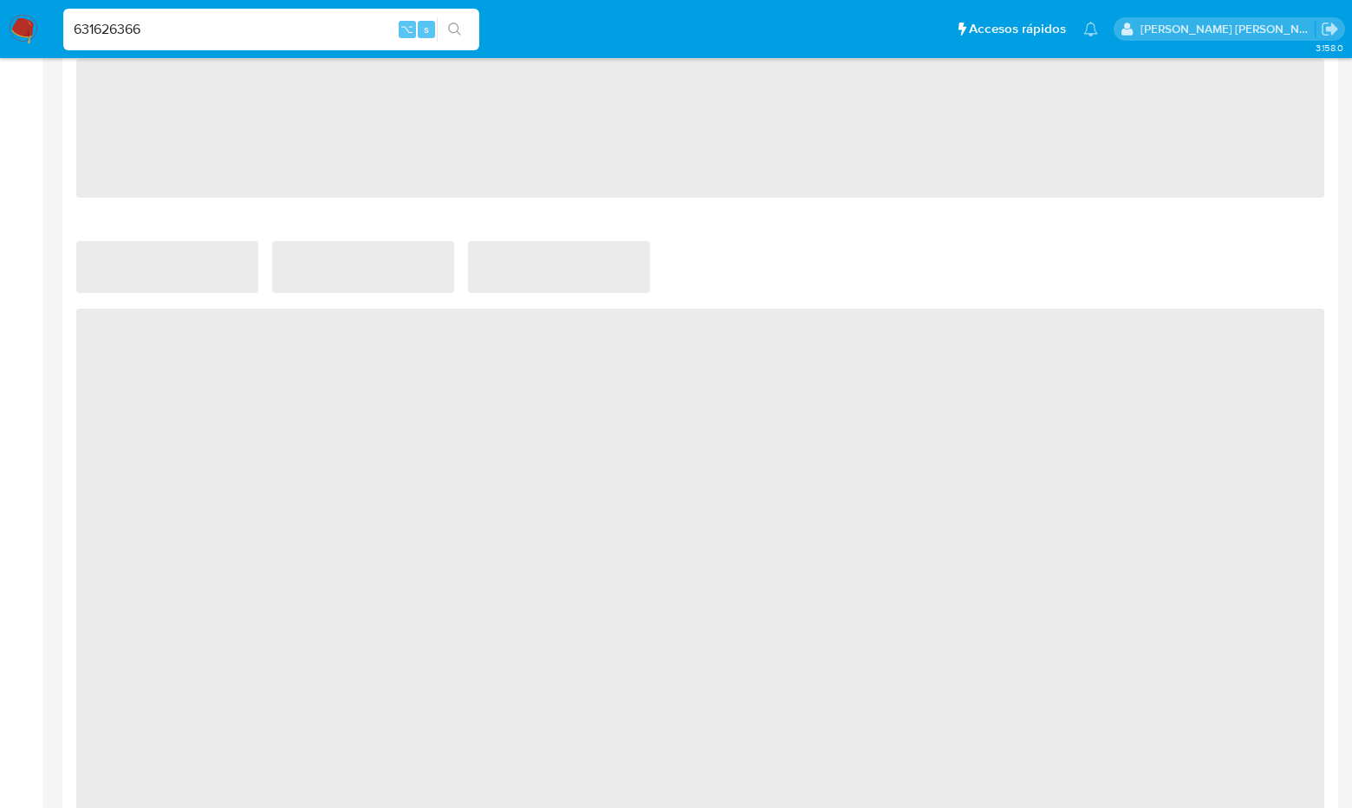
scroll to position [900, 0]
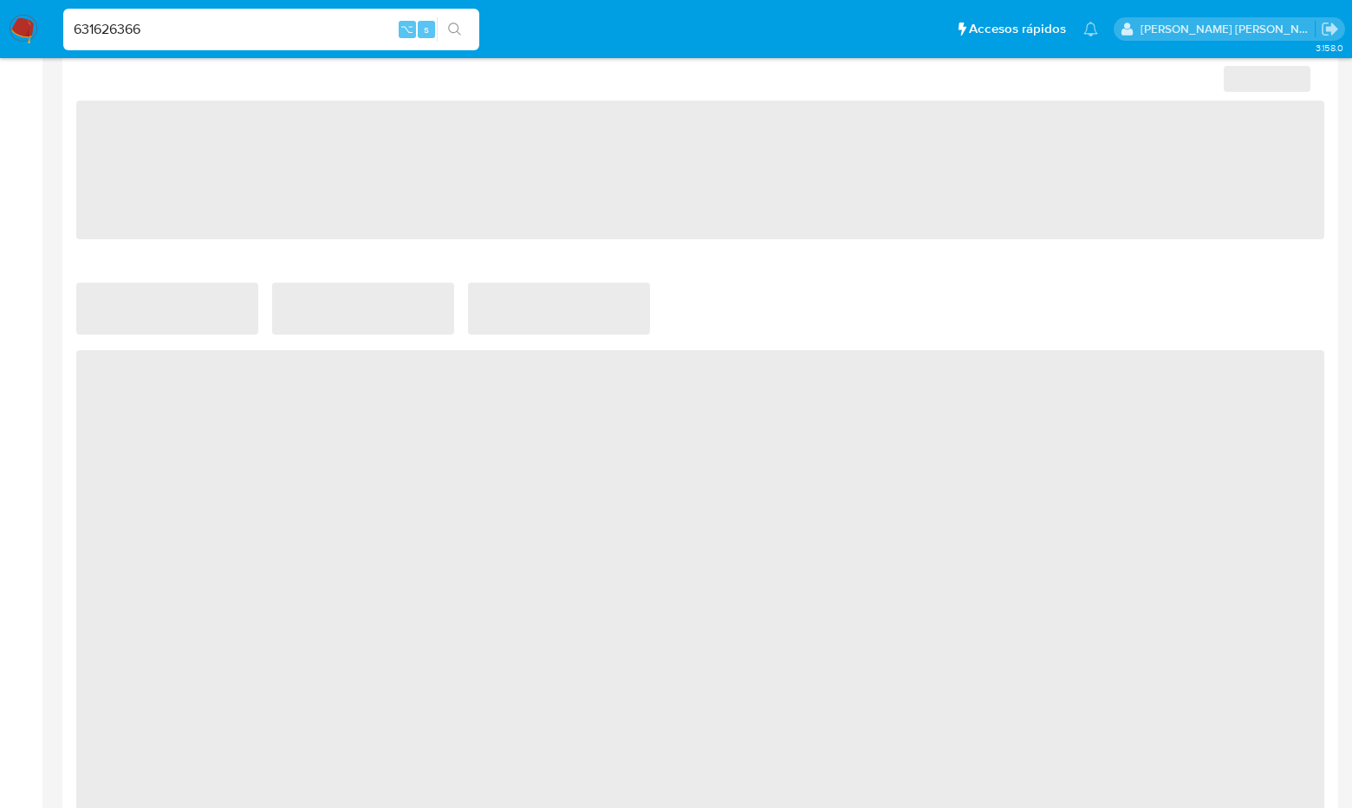
select select "10"
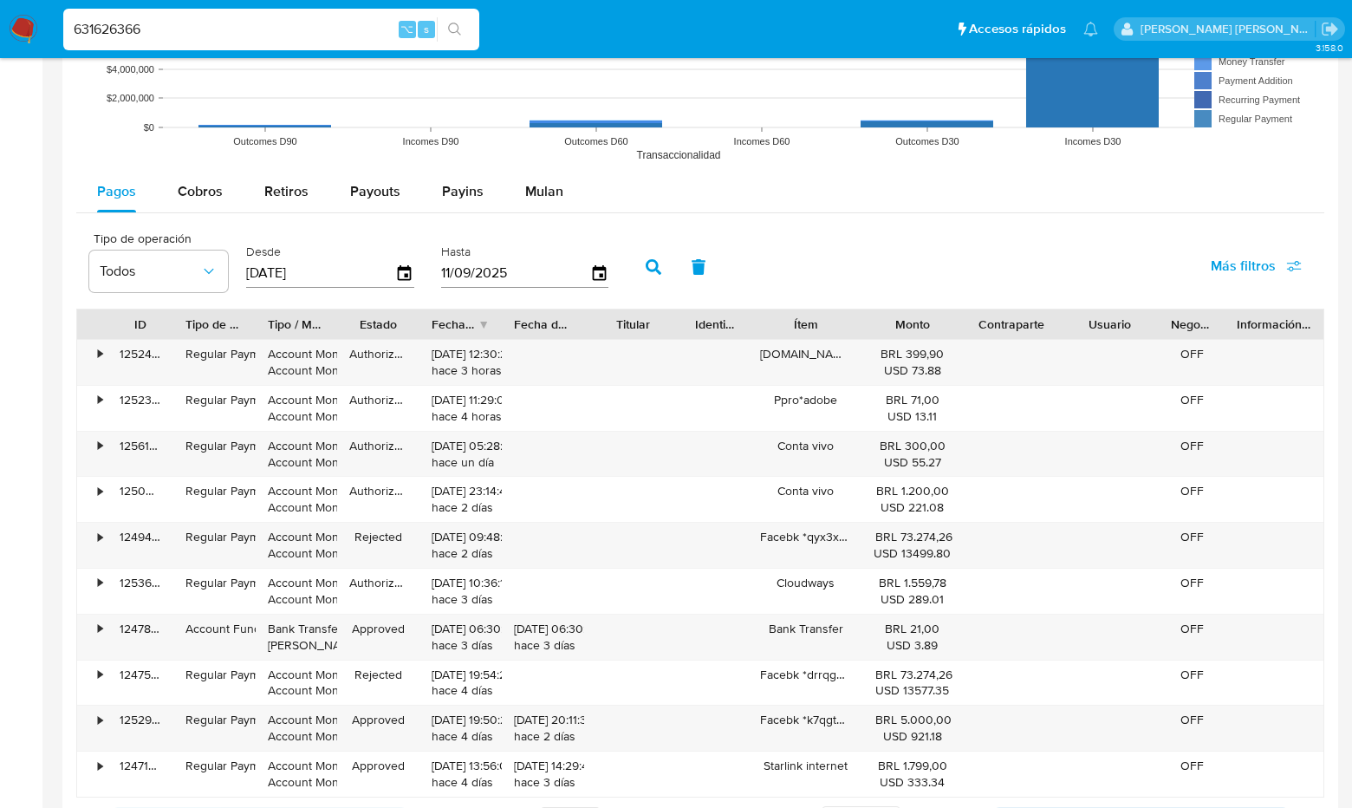
scroll to position [1483, 0]
click at [98, 350] on div "•" at bounding box center [100, 352] width 4 height 16
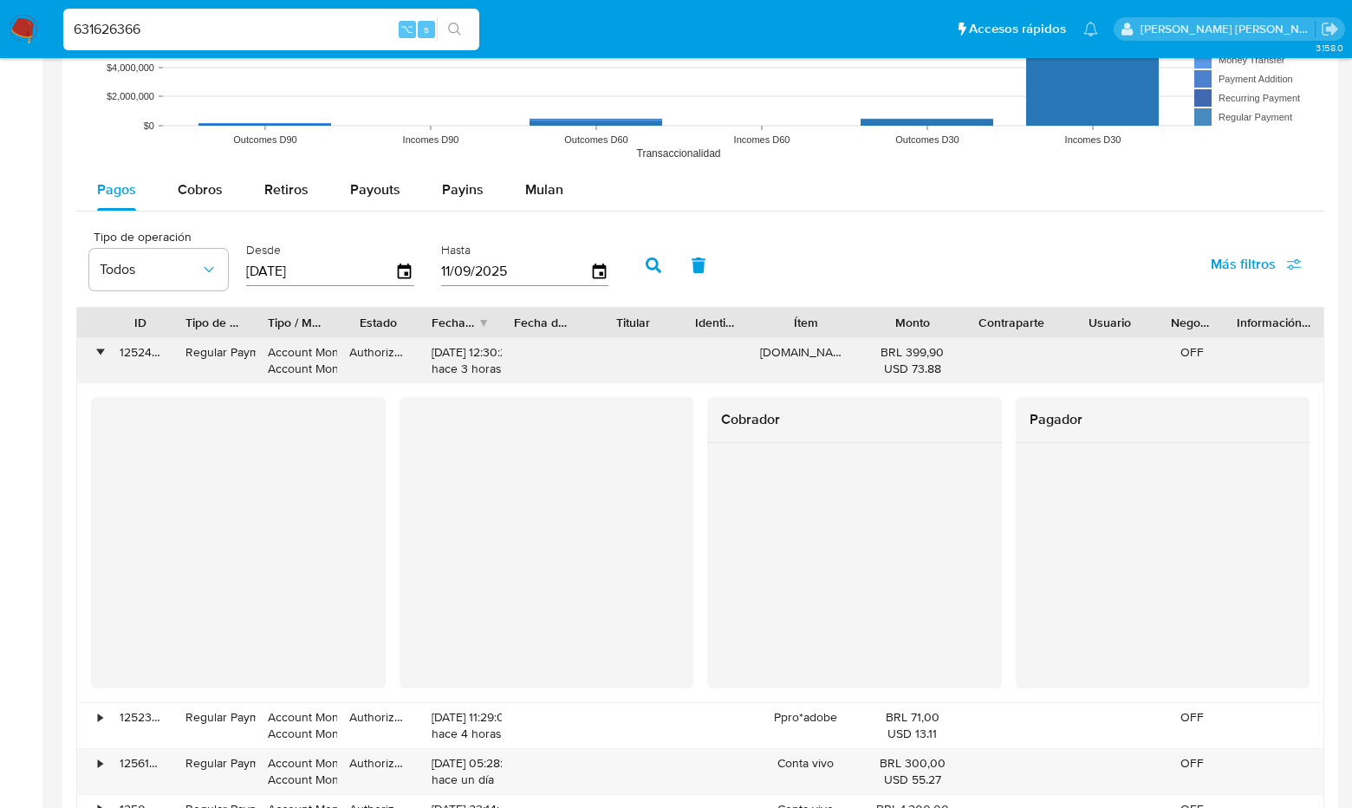
click at [98, 350] on div "•" at bounding box center [100, 352] width 4 height 16
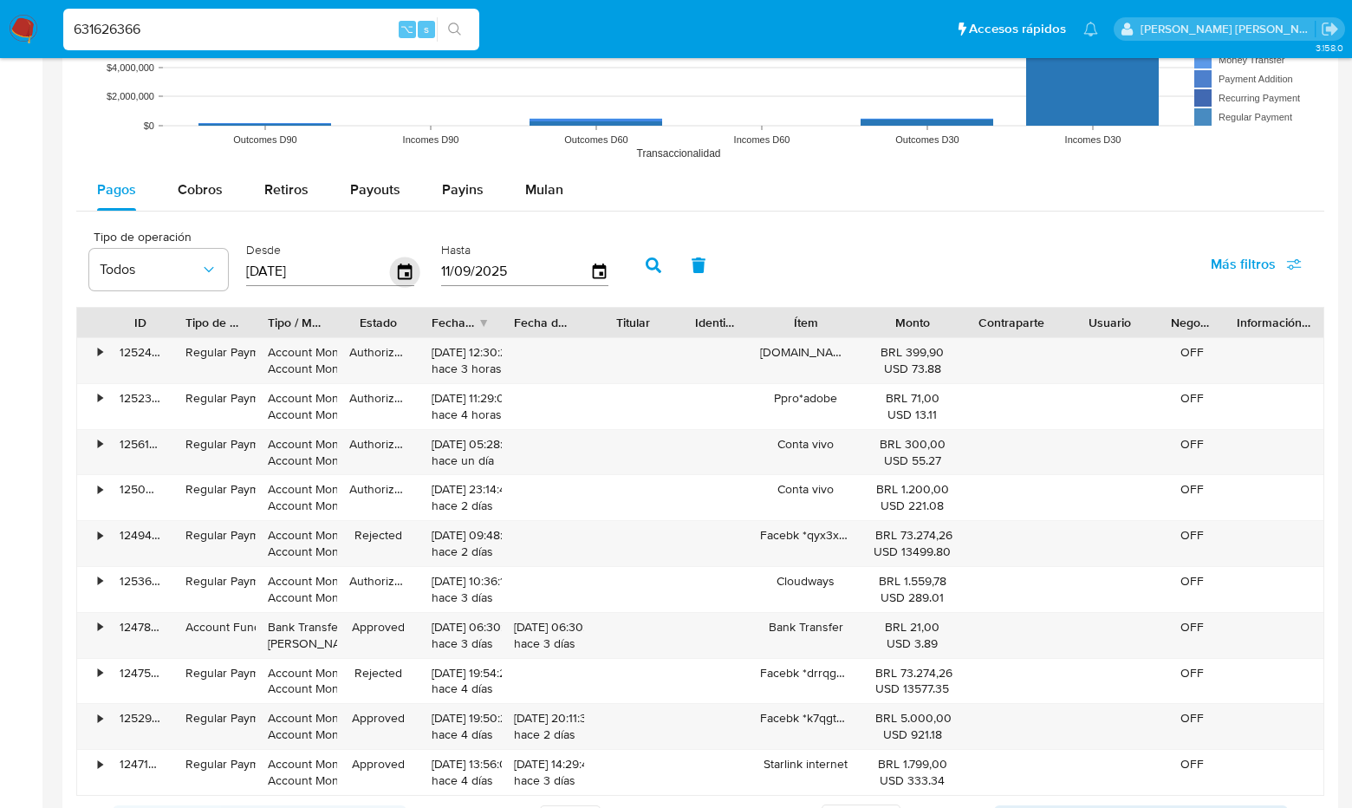
click at [405, 264] on icon "button" at bounding box center [405, 272] width 14 height 16
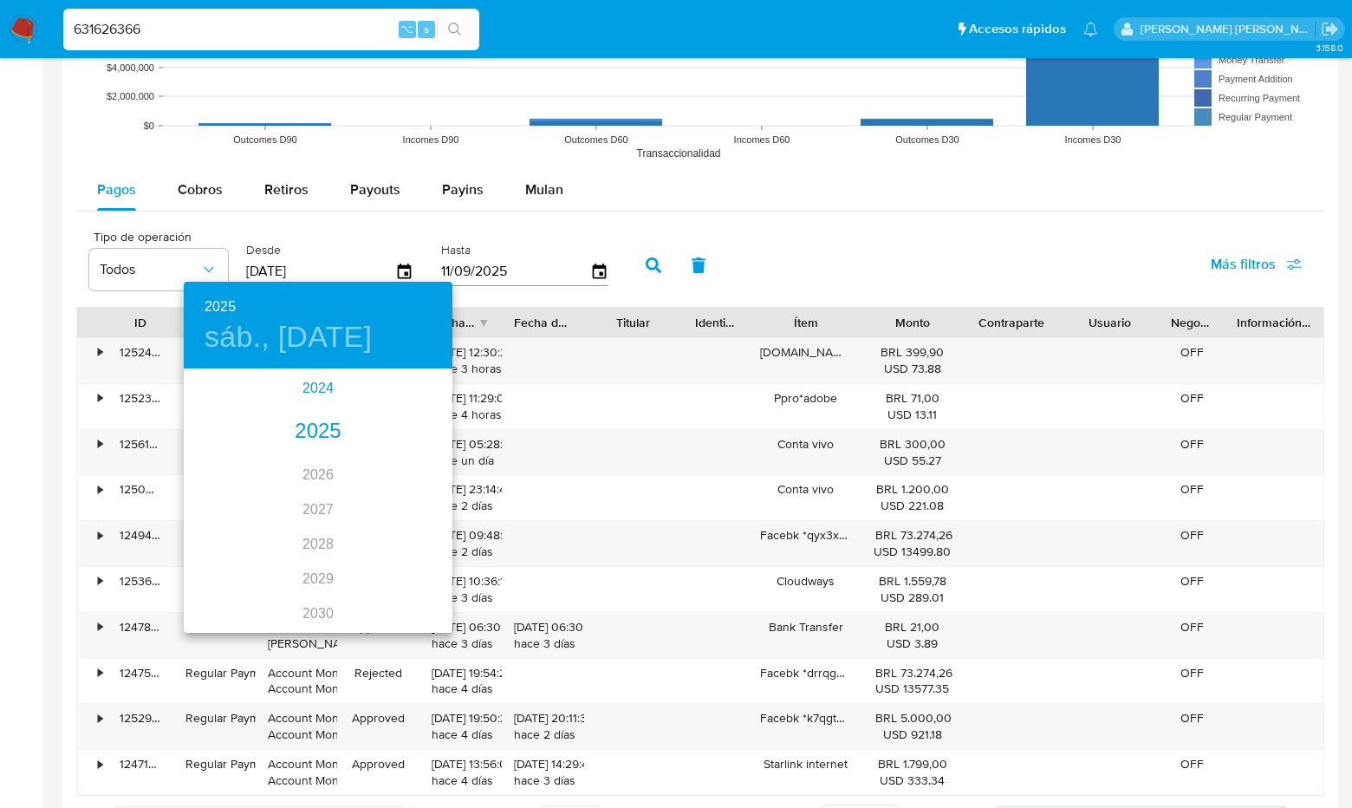
click at [320, 391] on div "2024" at bounding box center [318, 388] width 269 height 35
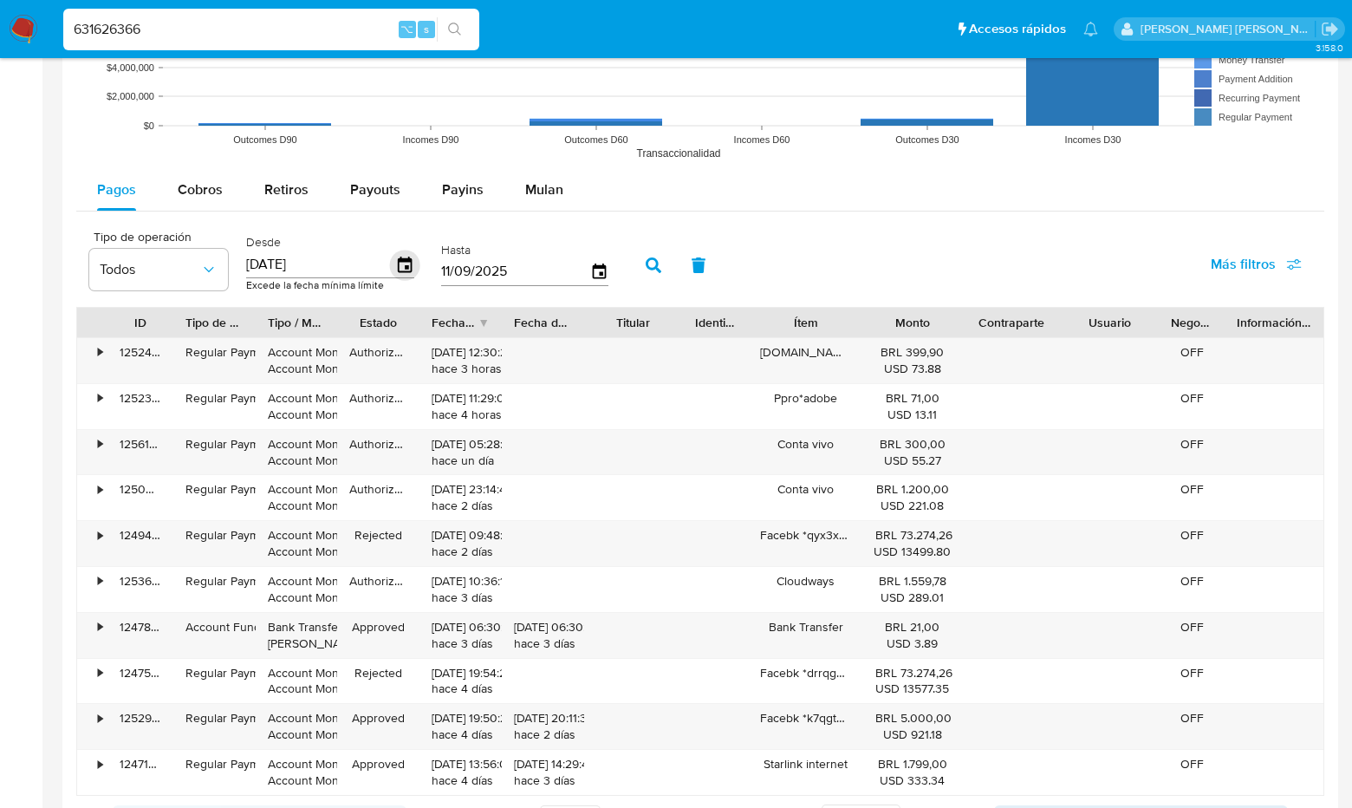
click at [406, 262] on icon "button" at bounding box center [405, 265] width 30 height 30
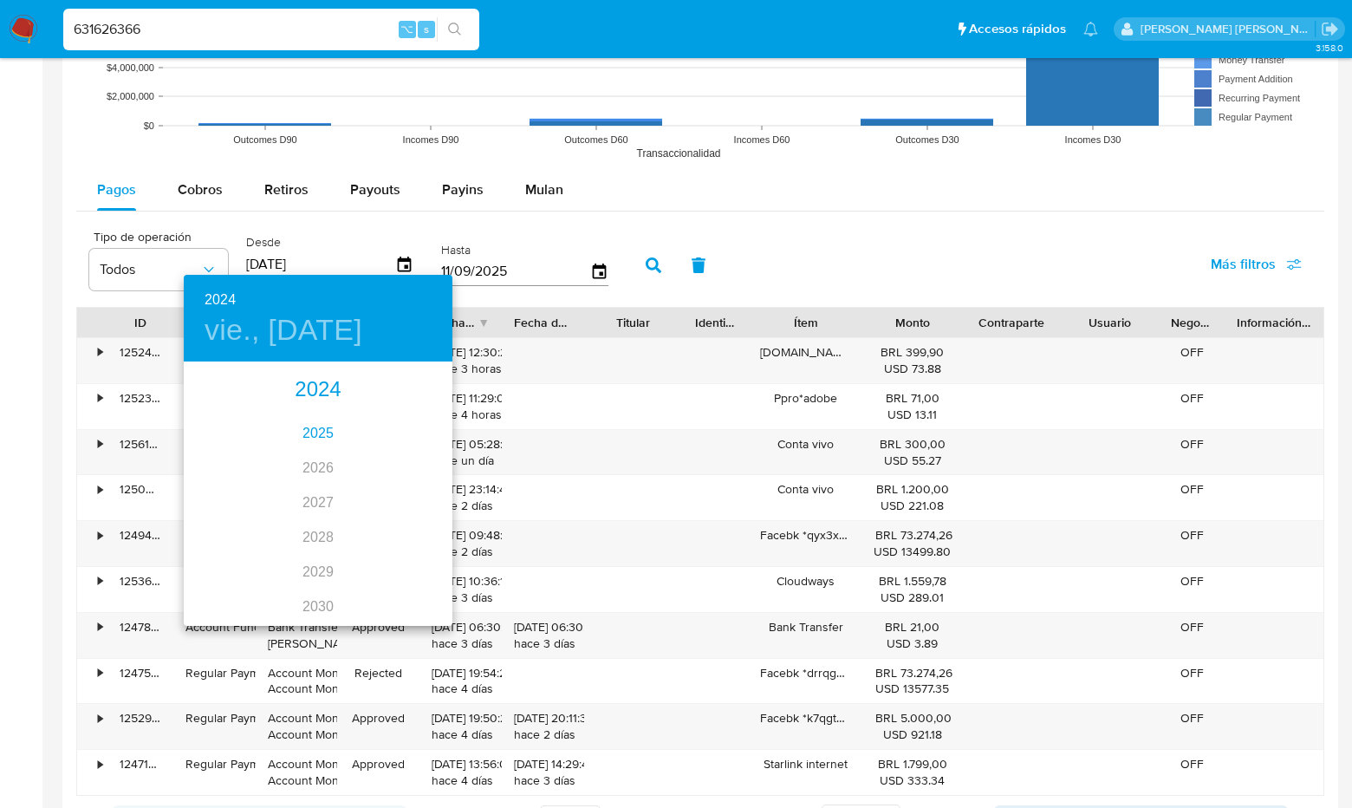
click at [322, 425] on div "2025" at bounding box center [318, 433] width 269 height 35
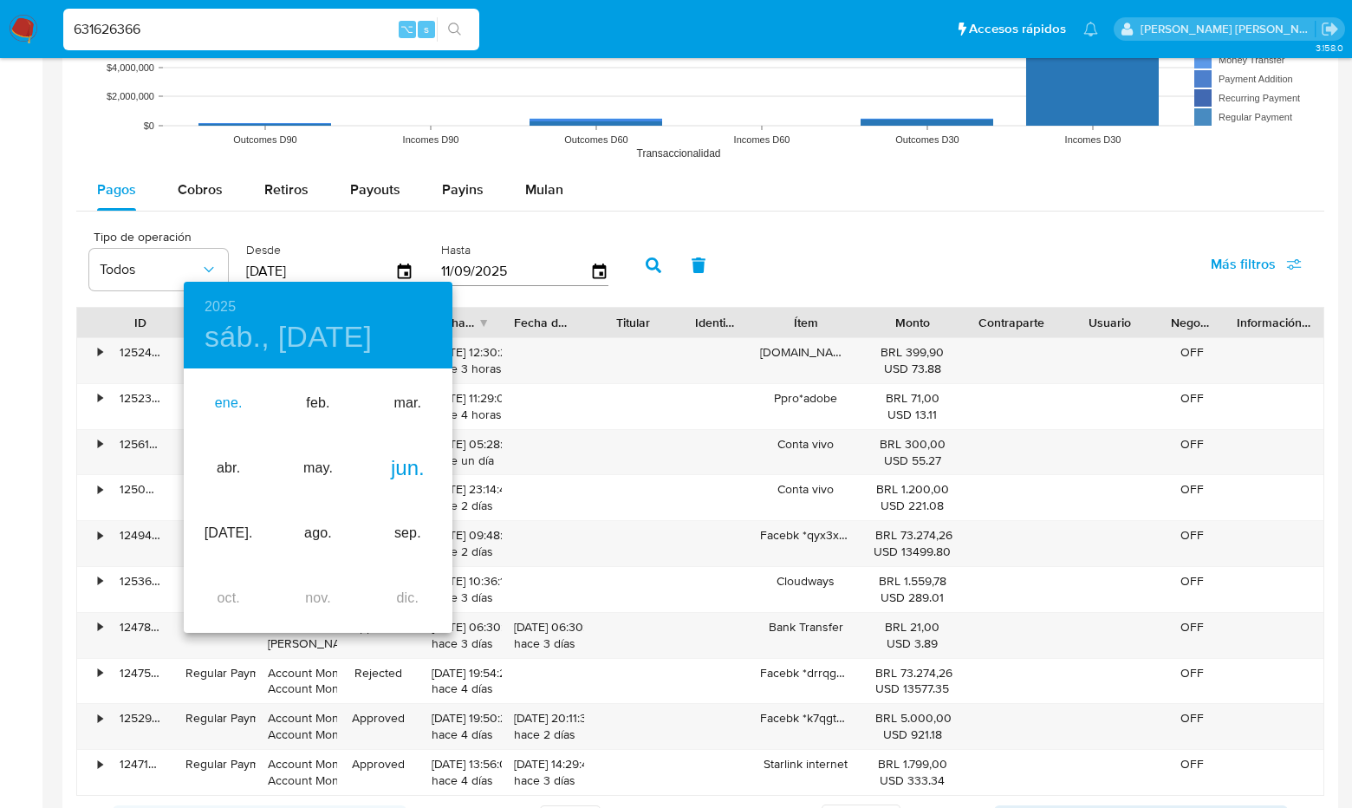
click at [225, 390] on div "ene." at bounding box center [228, 403] width 89 height 65
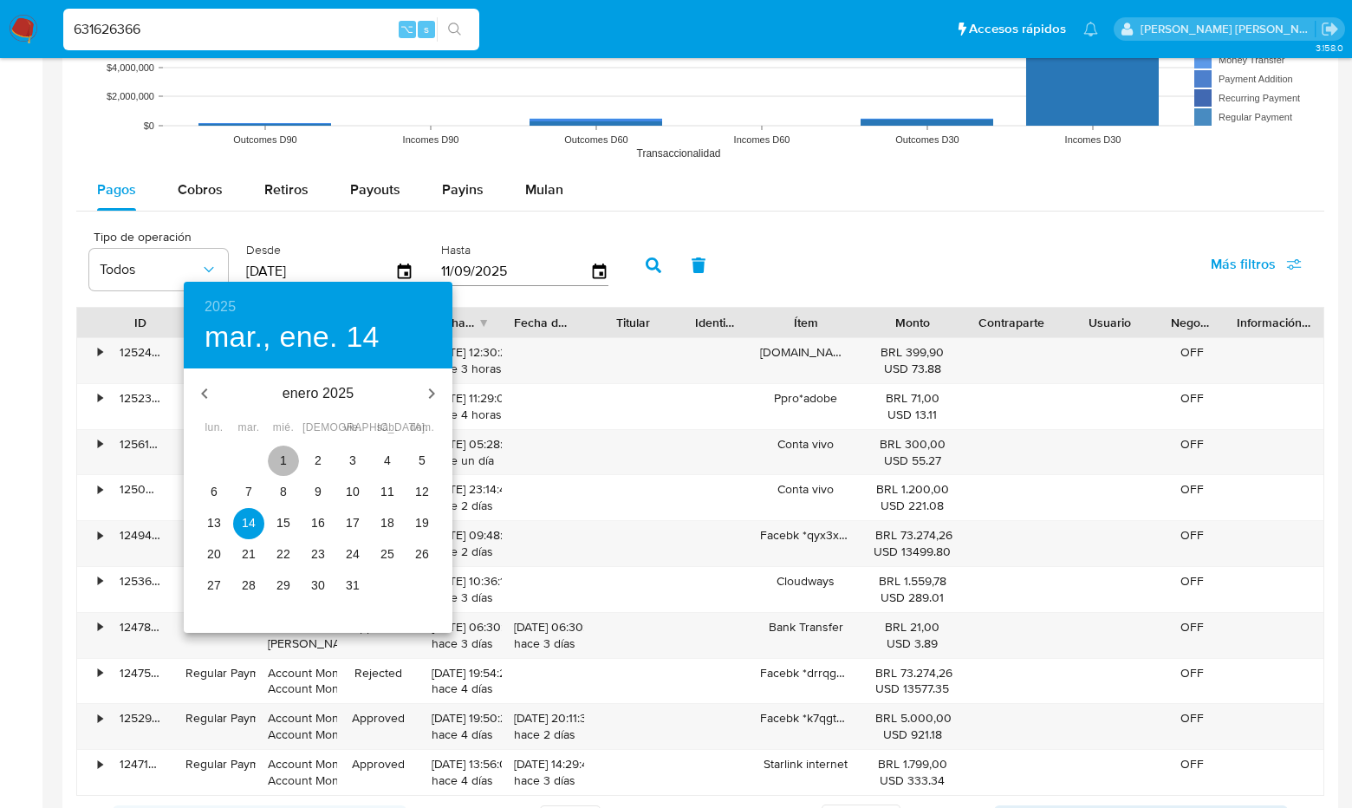
click at [280, 459] on p "1" at bounding box center [283, 460] width 7 height 17
type input "[DATE]"
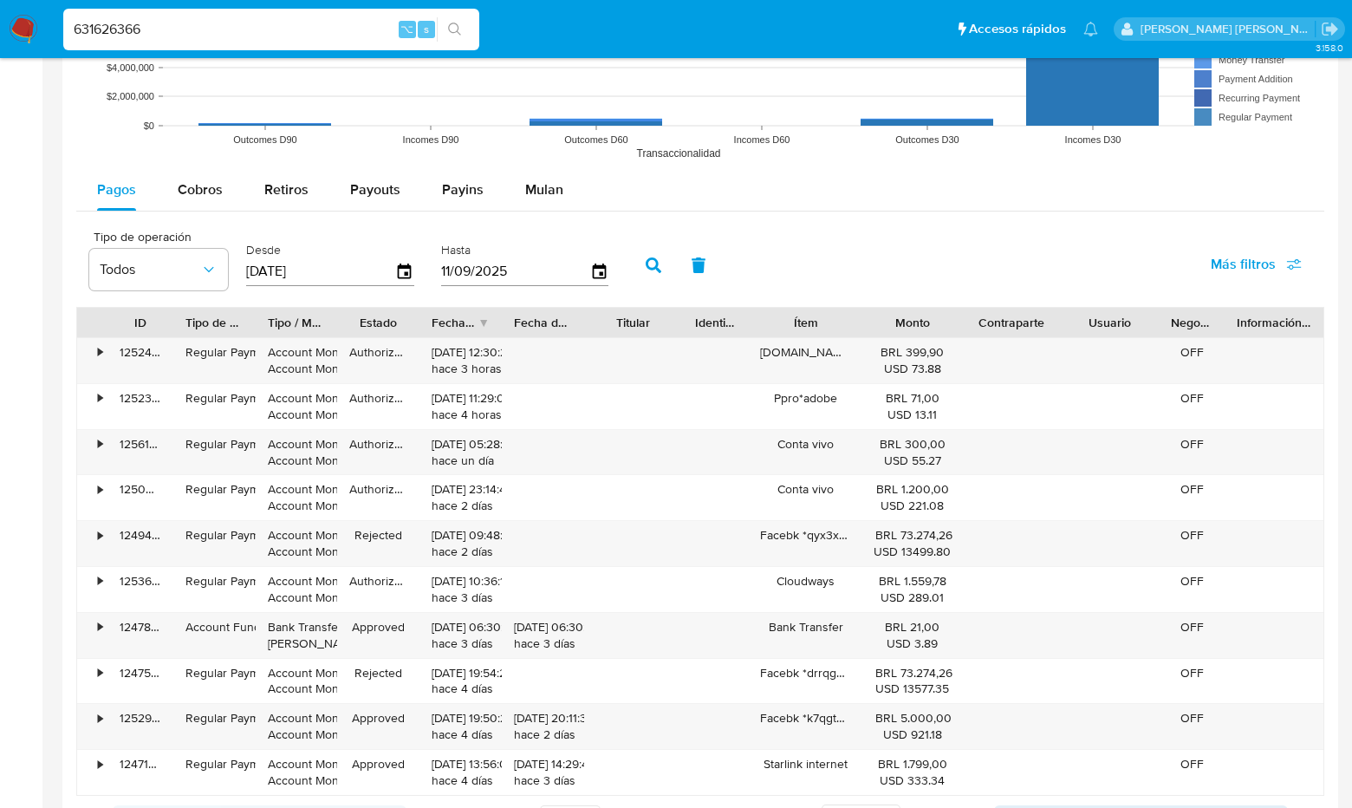
click at [648, 260] on icon "button" at bounding box center [654, 265] width 16 height 16
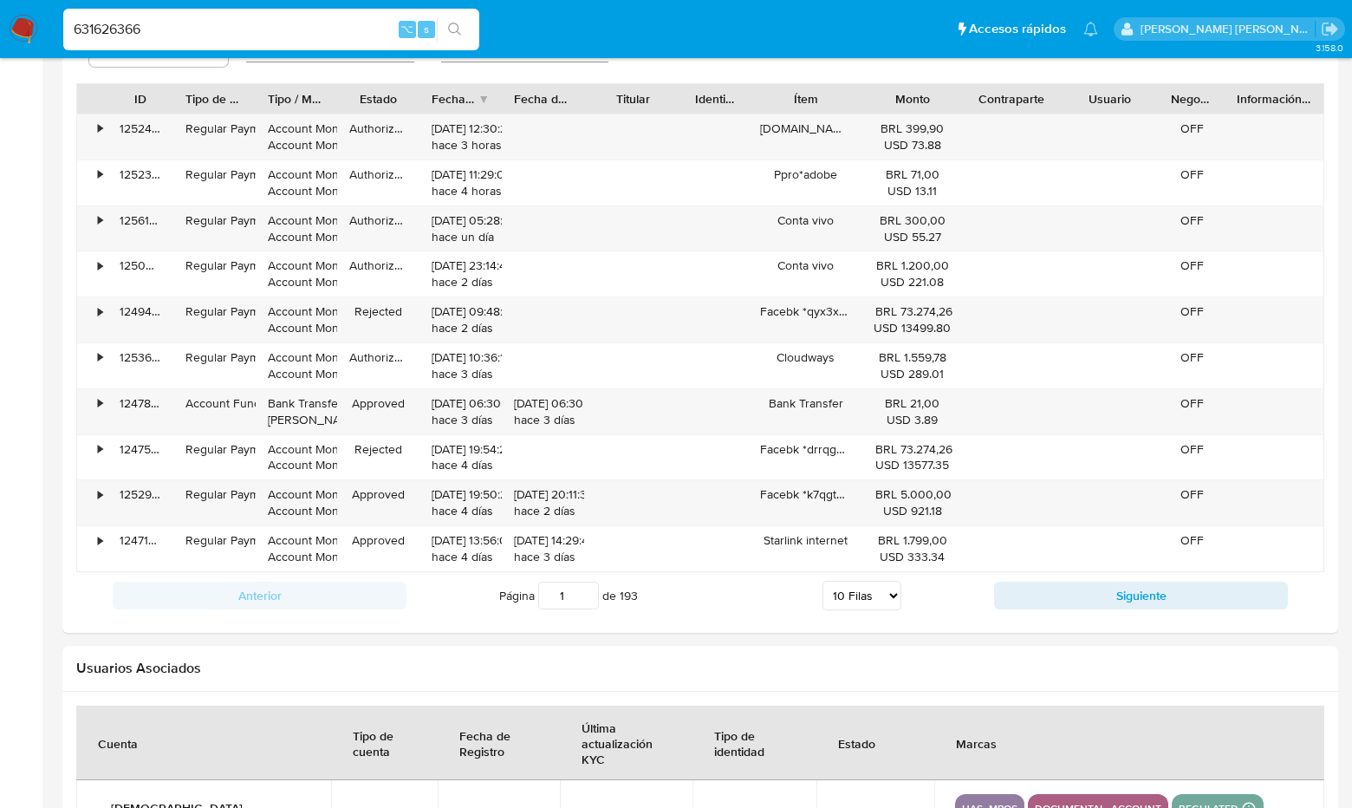
scroll to position [1710, 0]
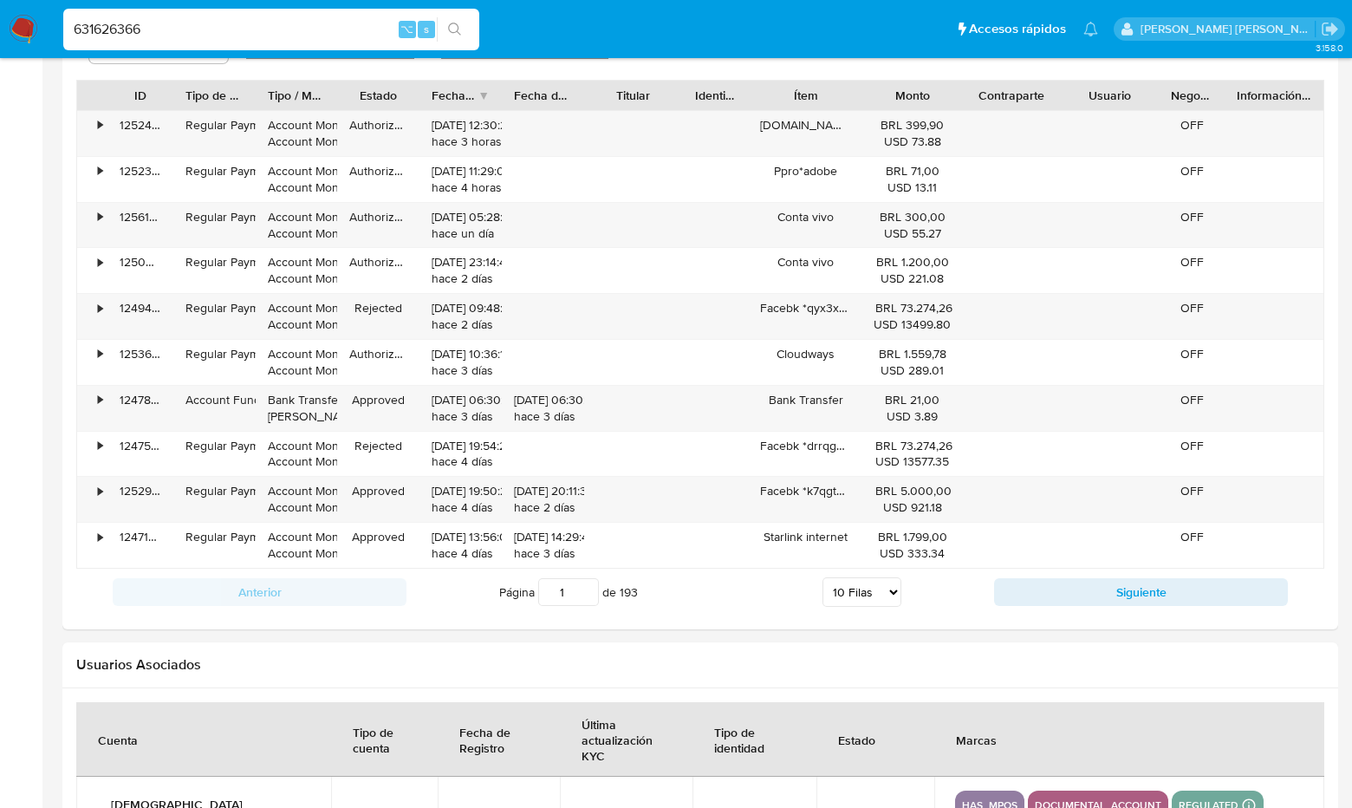
click at [882, 581] on select "5 Filas 10 Filas 20 Filas 25 Filas 50 Filas 100 Filas" at bounding box center [862, 591] width 79 height 29
select select "100"
click at [823, 577] on select "5 Filas 10 Filas 20 Filas 25 Filas 50 Filas 100 Filas" at bounding box center [862, 591] width 79 height 29
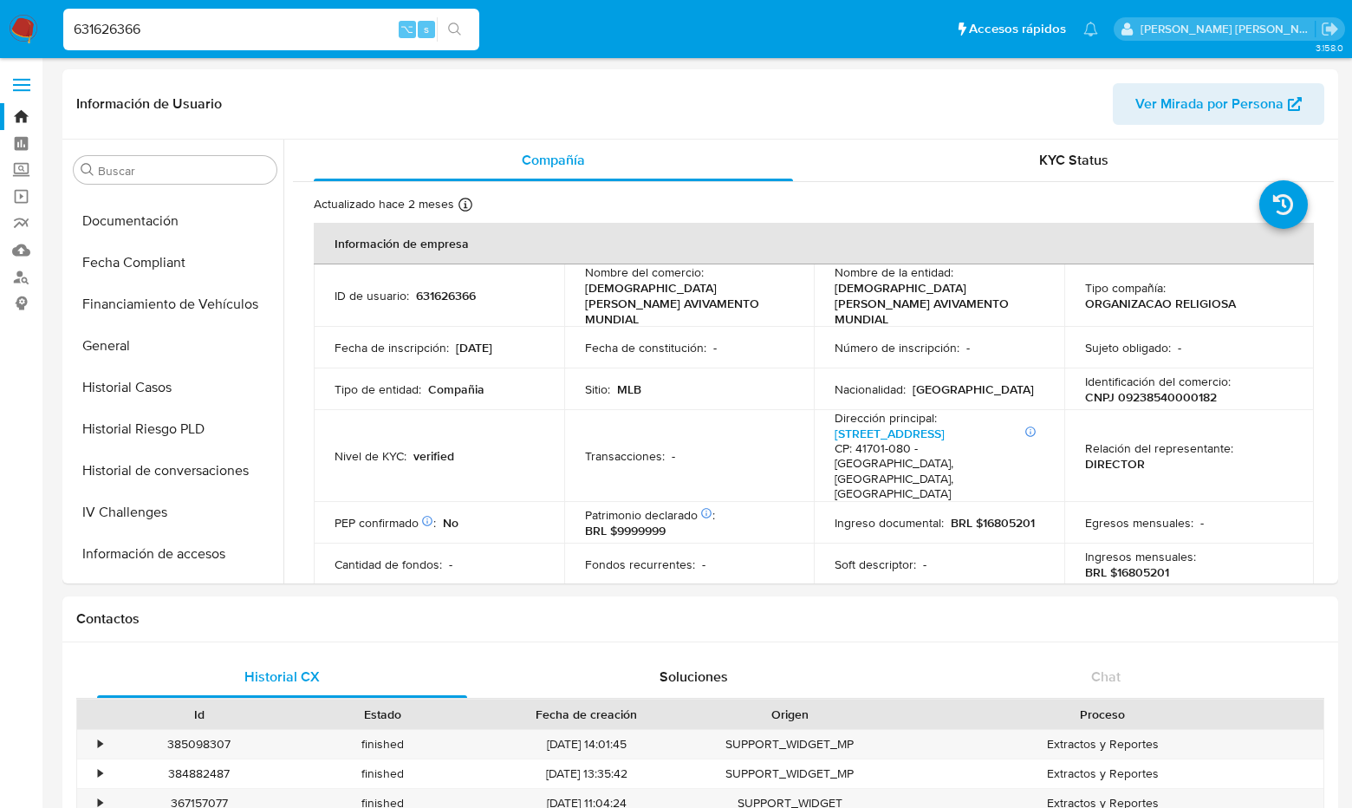
scroll to position [408, 0]
click at [116, 383] on button "Historial Casos" at bounding box center [168, 386] width 203 height 42
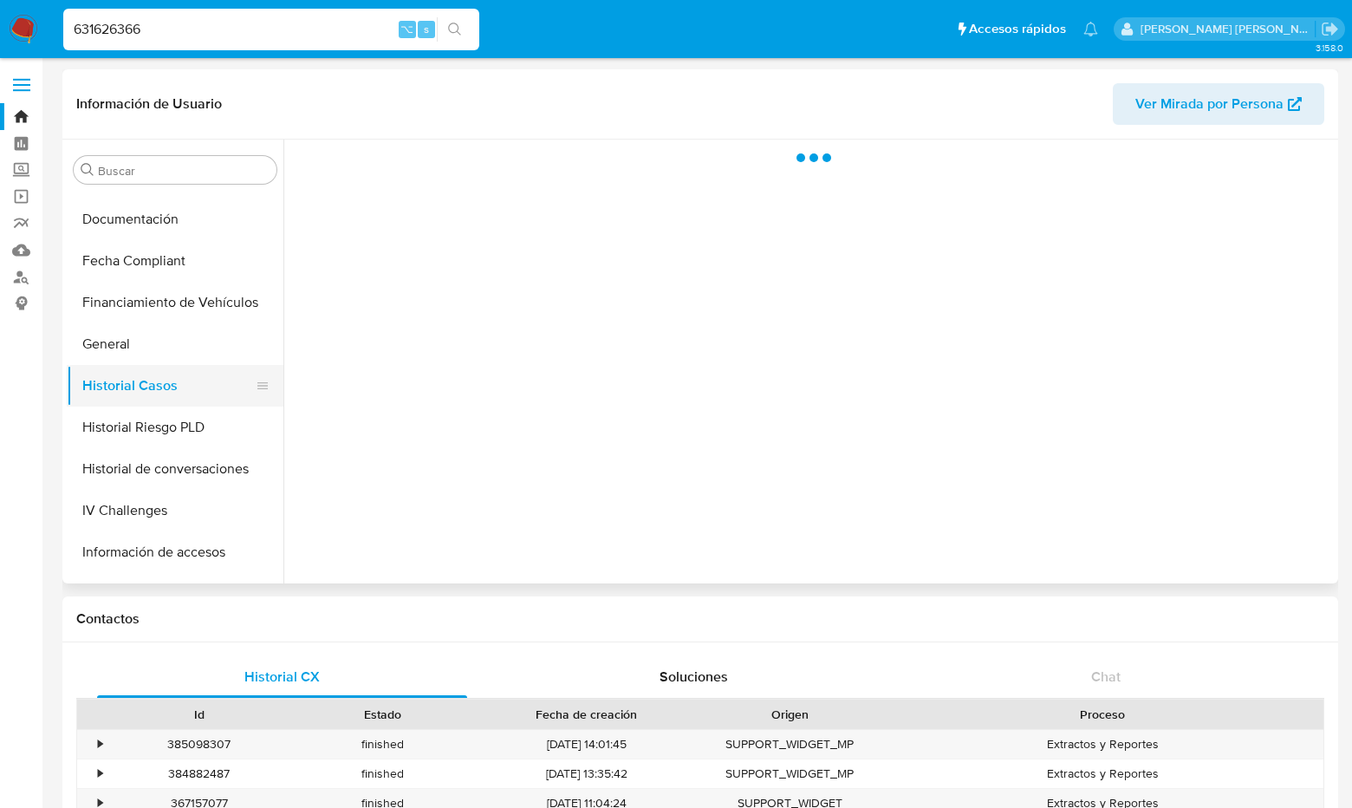
click at [116, 383] on button "Historial Casos" at bounding box center [168, 386] width 203 height 42
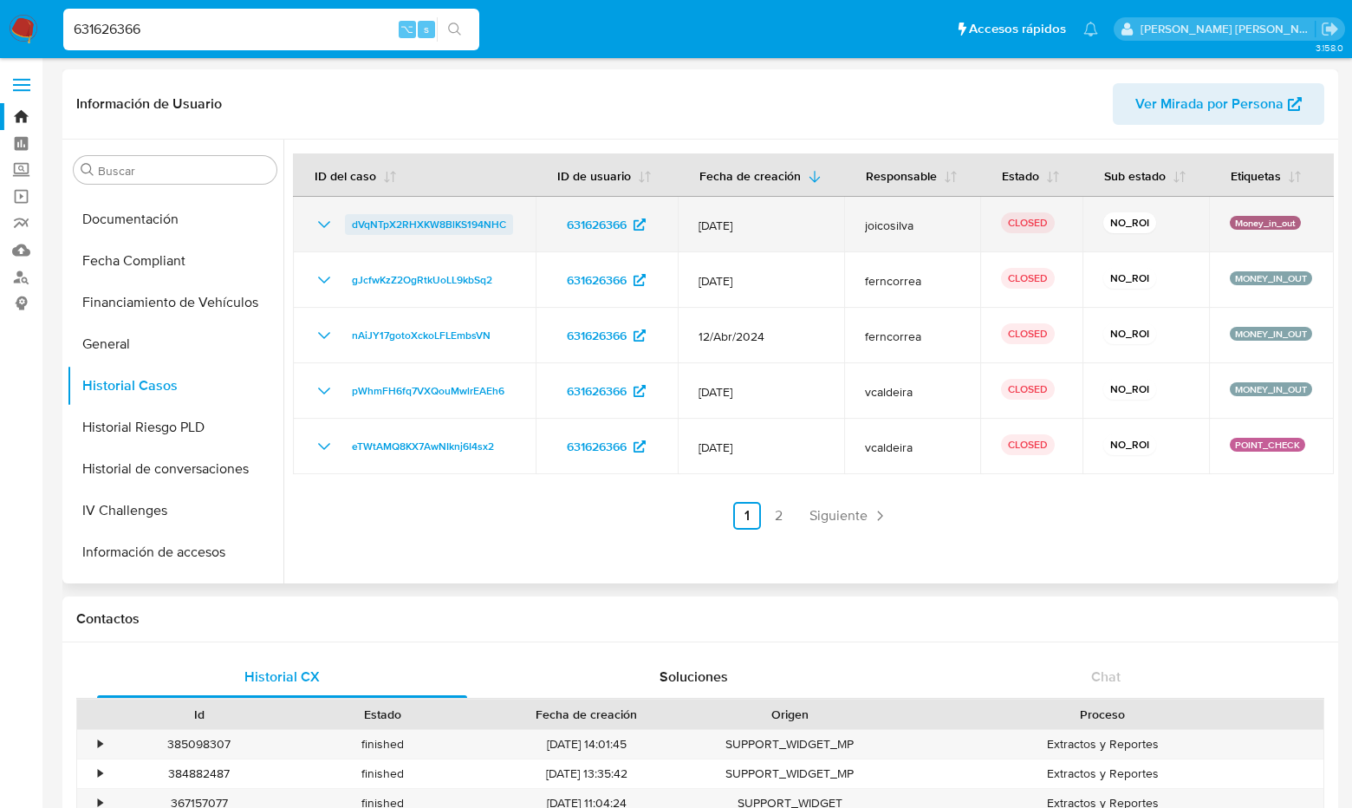
click at [481, 224] on span "dVqNTpX2RHXKW8BlKS194NHC" at bounding box center [429, 224] width 154 height 21
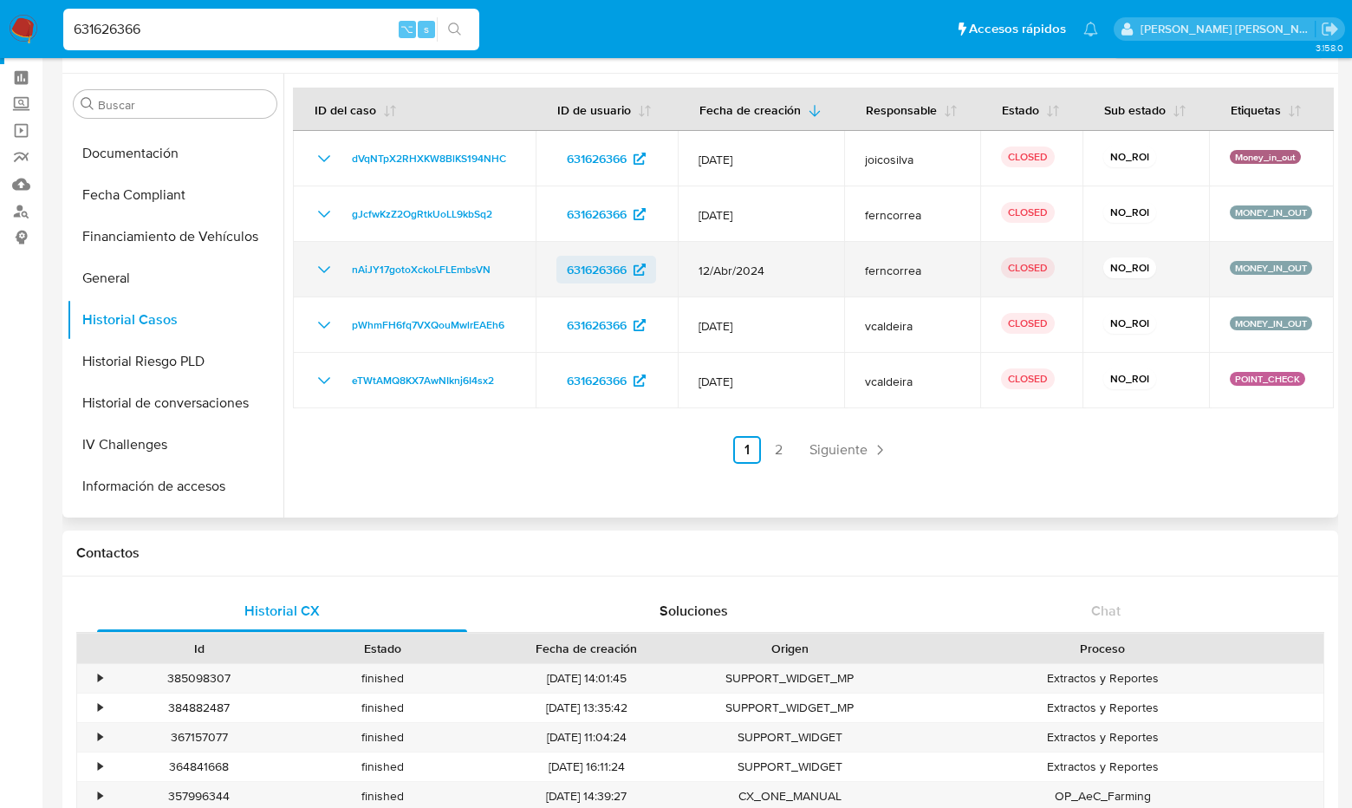
scroll to position [49, 0]
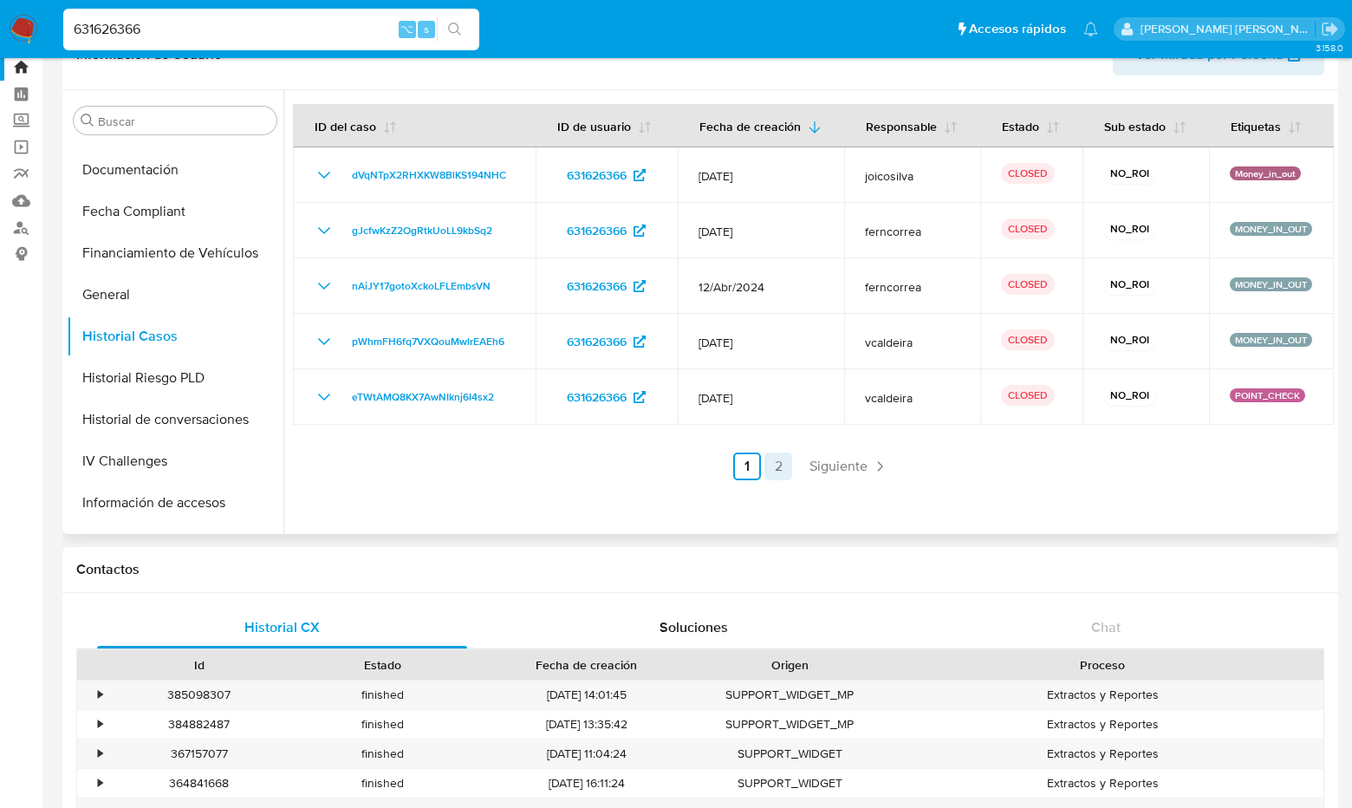
click at [779, 466] on link "2" at bounding box center [779, 467] width 28 height 28
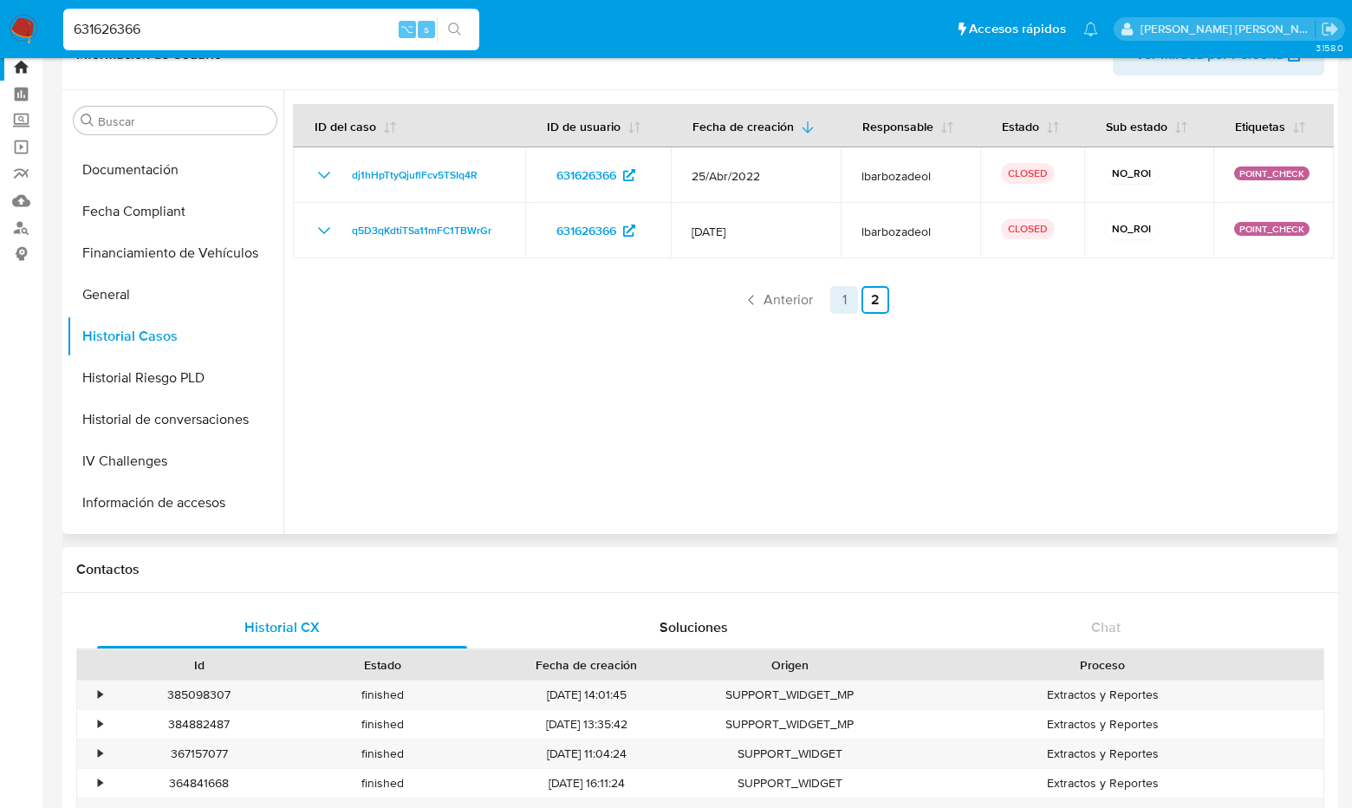
click at [839, 293] on link "1" at bounding box center [844, 300] width 28 height 28
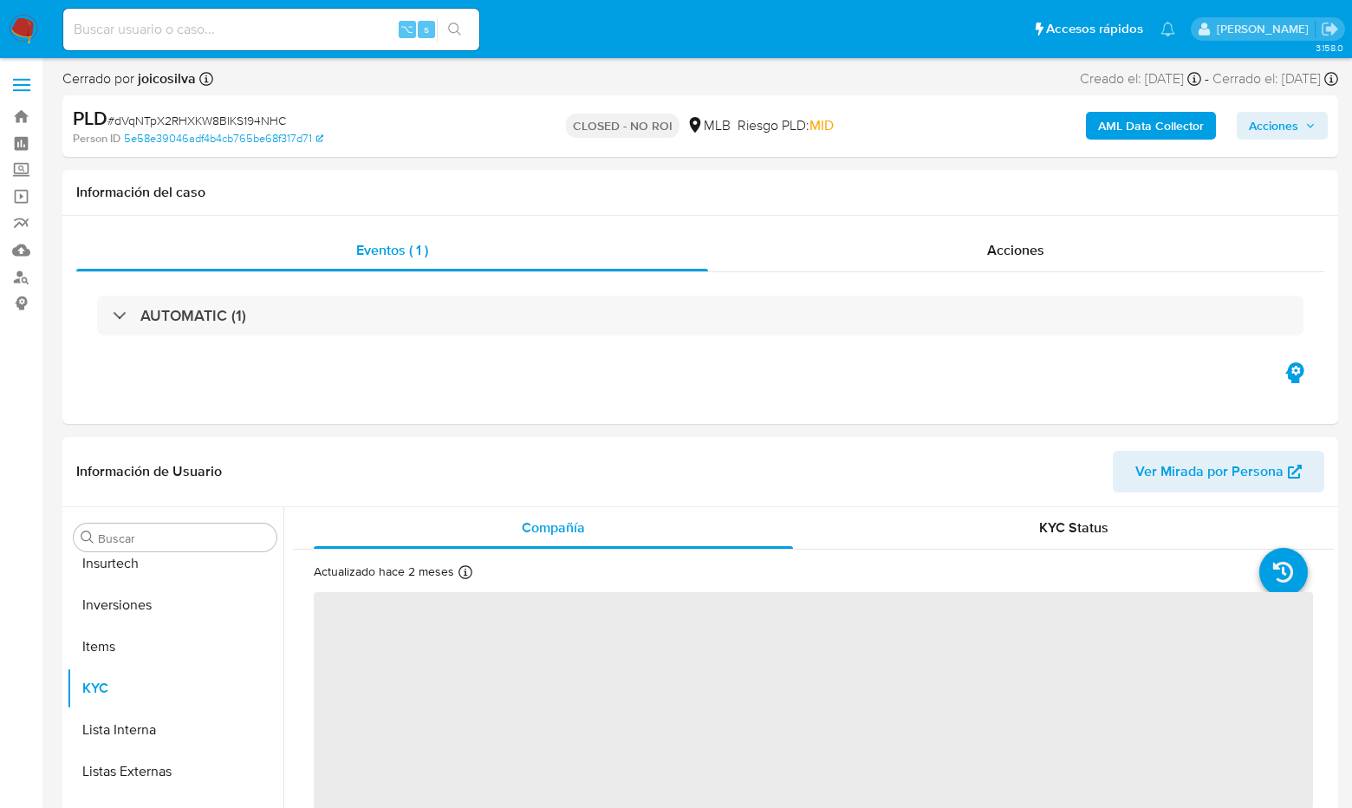
scroll to position [816, 0]
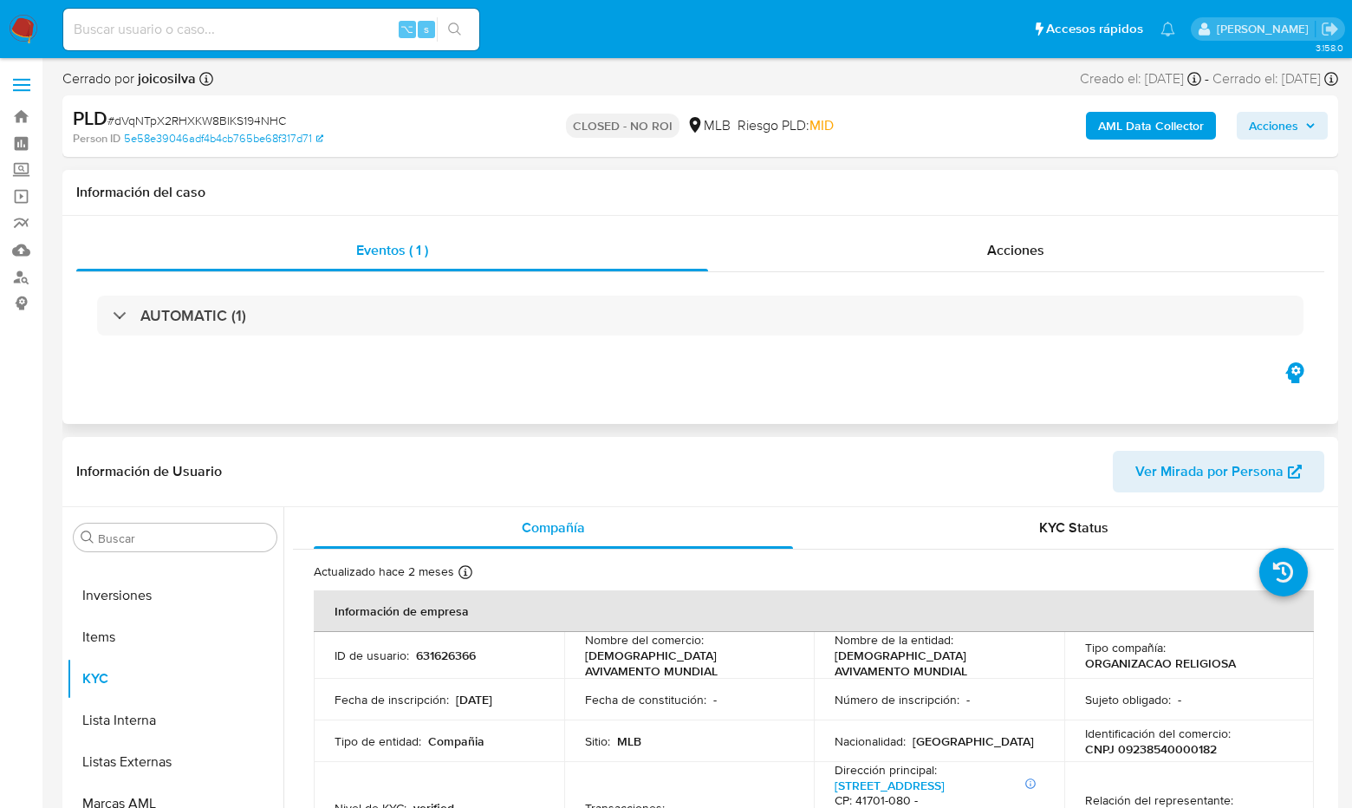
select select "10"
click at [351, 291] on div "AUTOMATIC (1)" at bounding box center [700, 315] width 1248 height 87
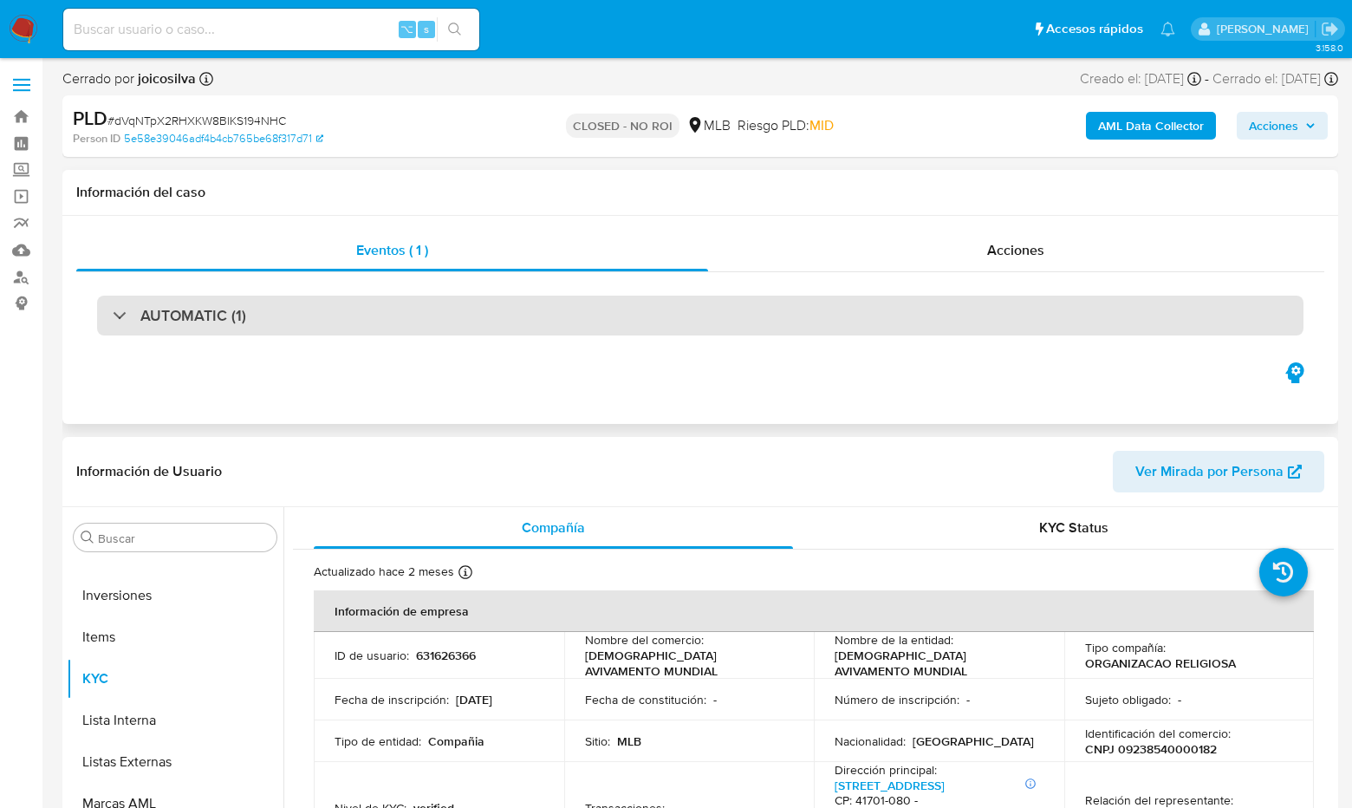
click at [113, 315] on div at bounding box center [113, 315] width 0 height 0
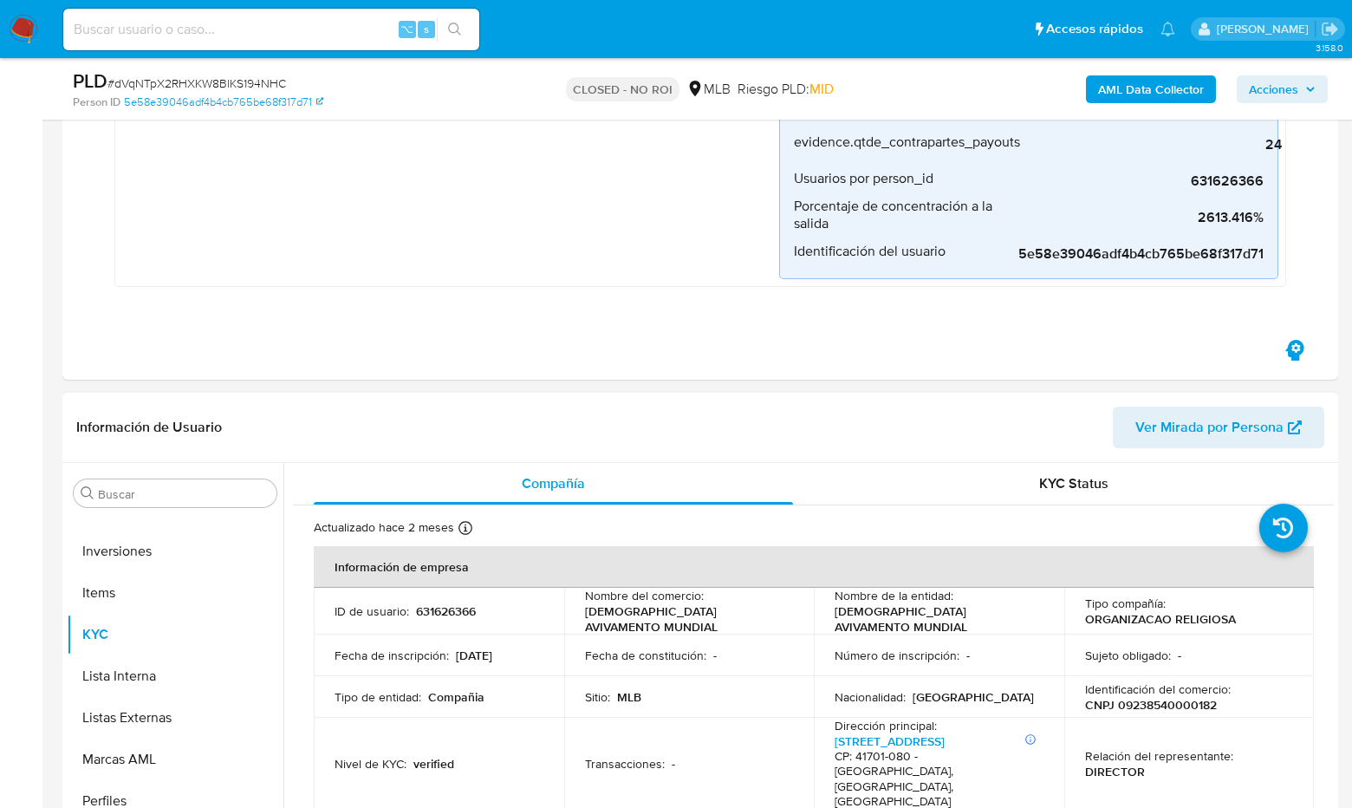
scroll to position [0, 0]
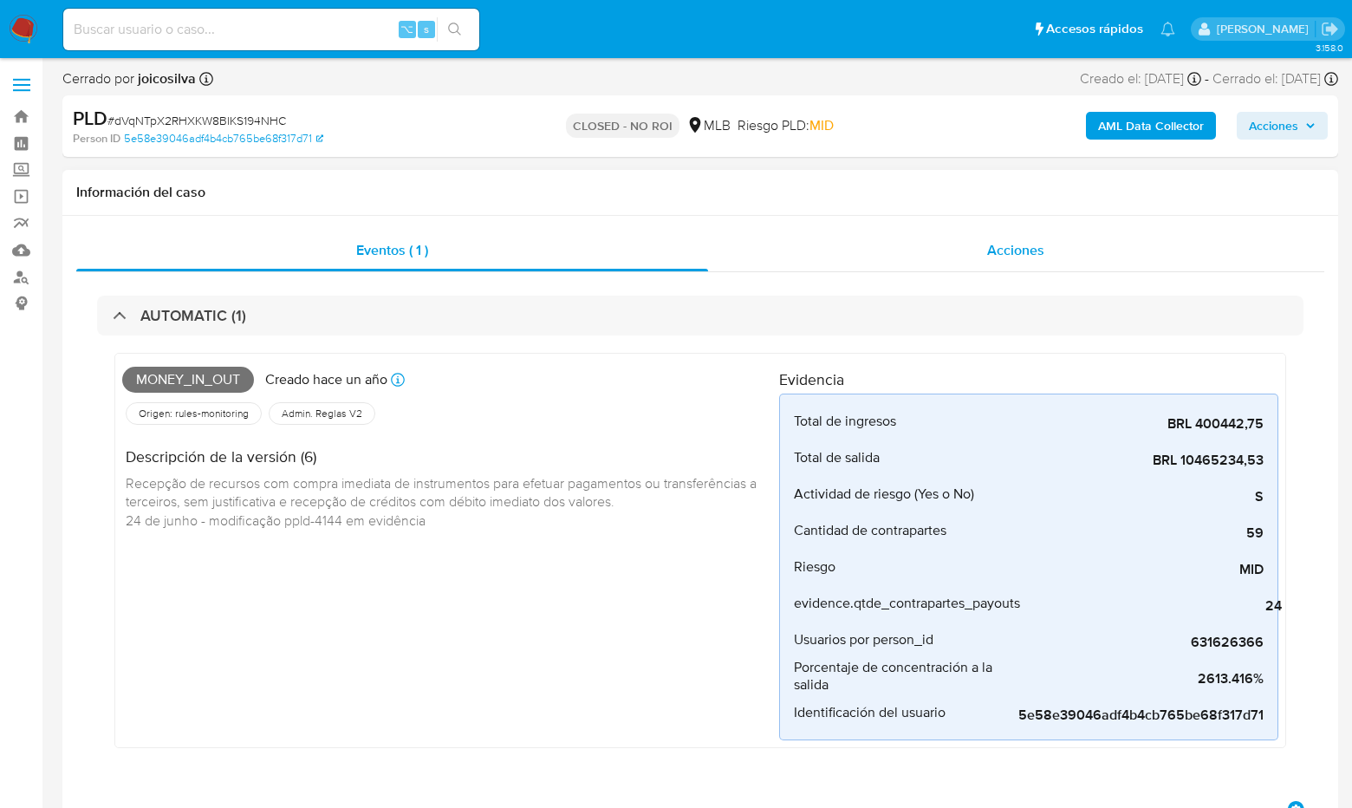
click at [1023, 244] on span "Acciones" at bounding box center [1015, 250] width 57 height 20
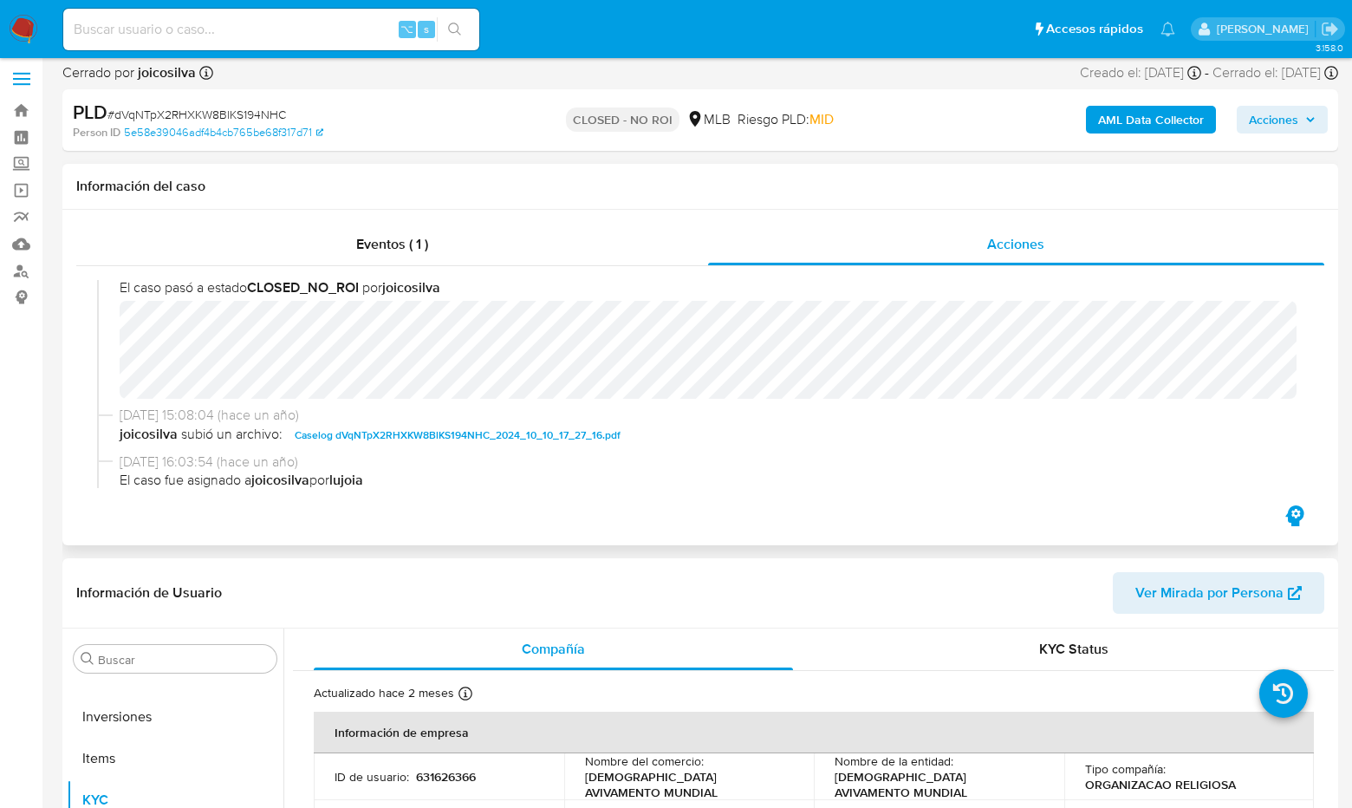
scroll to position [25, 0]
click at [116, 322] on div "11/10/2024 15:09:27 (hace un año) El caso pasó a estado CLOSED_NO_ROI por joico…" at bounding box center [700, 328] width 1207 height 146
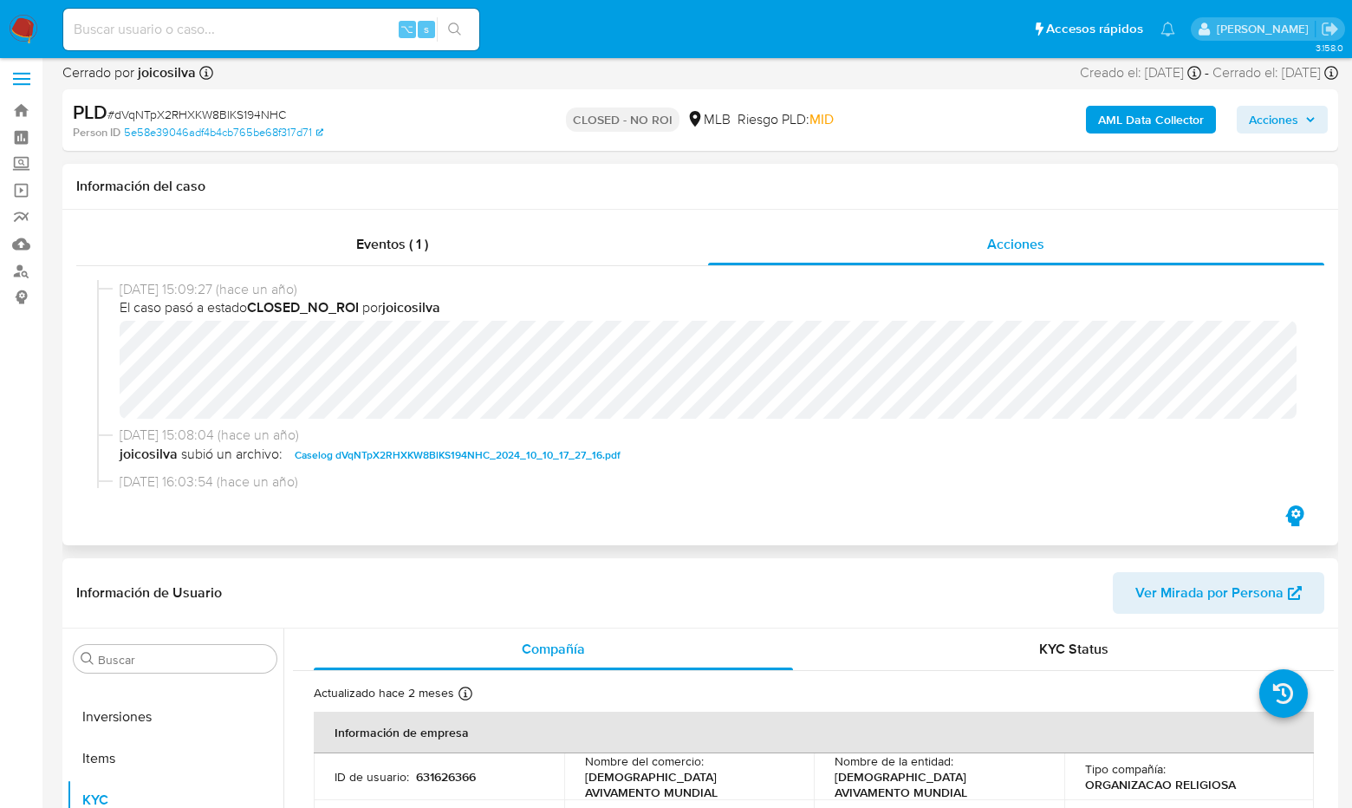
click at [466, 452] on span "Caselog dVqNTpX2RHXKW8BlKS194NHC_2024_10_10_17_27_16.pdf" at bounding box center [458, 455] width 326 height 21
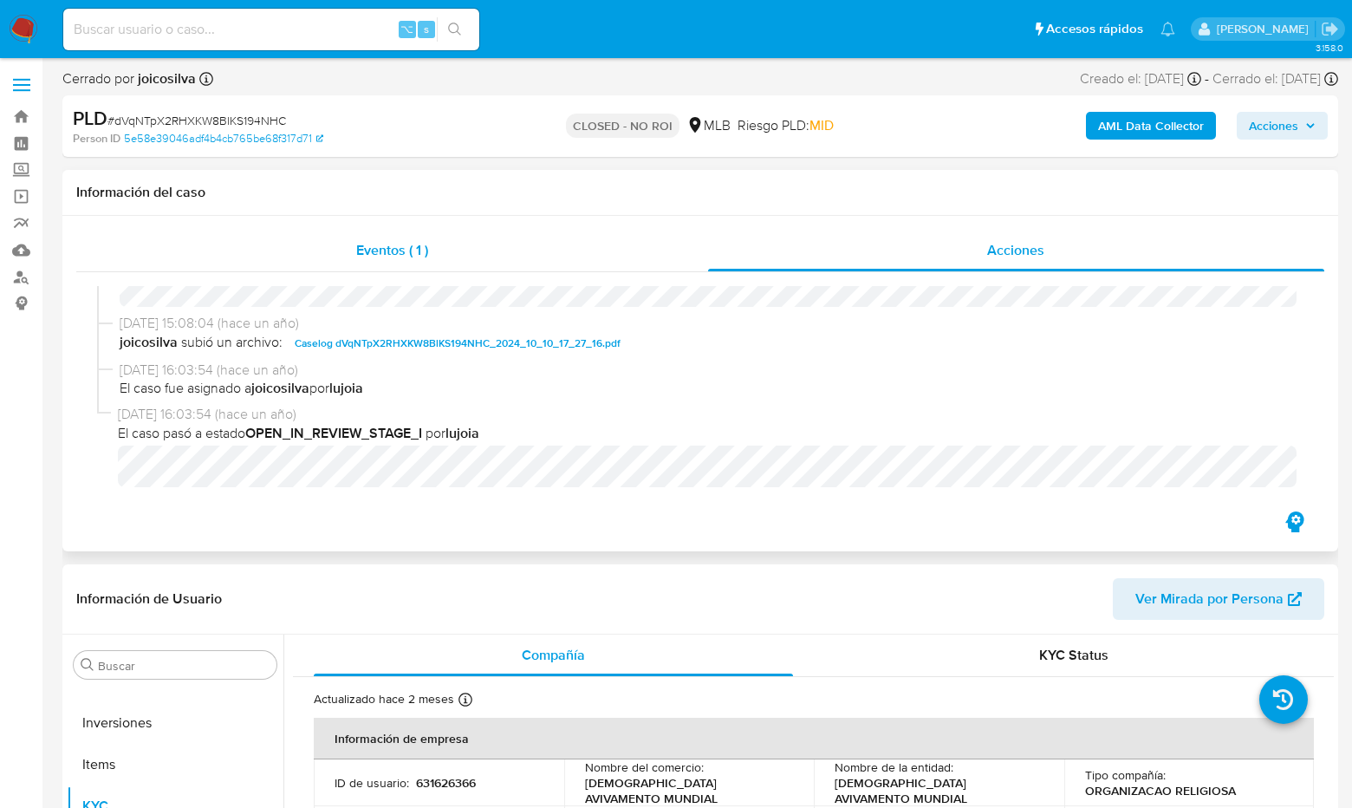
click at [371, 254] on span "Eventos ( 1 )" at bounding box center [392, 250] width 72 height 20
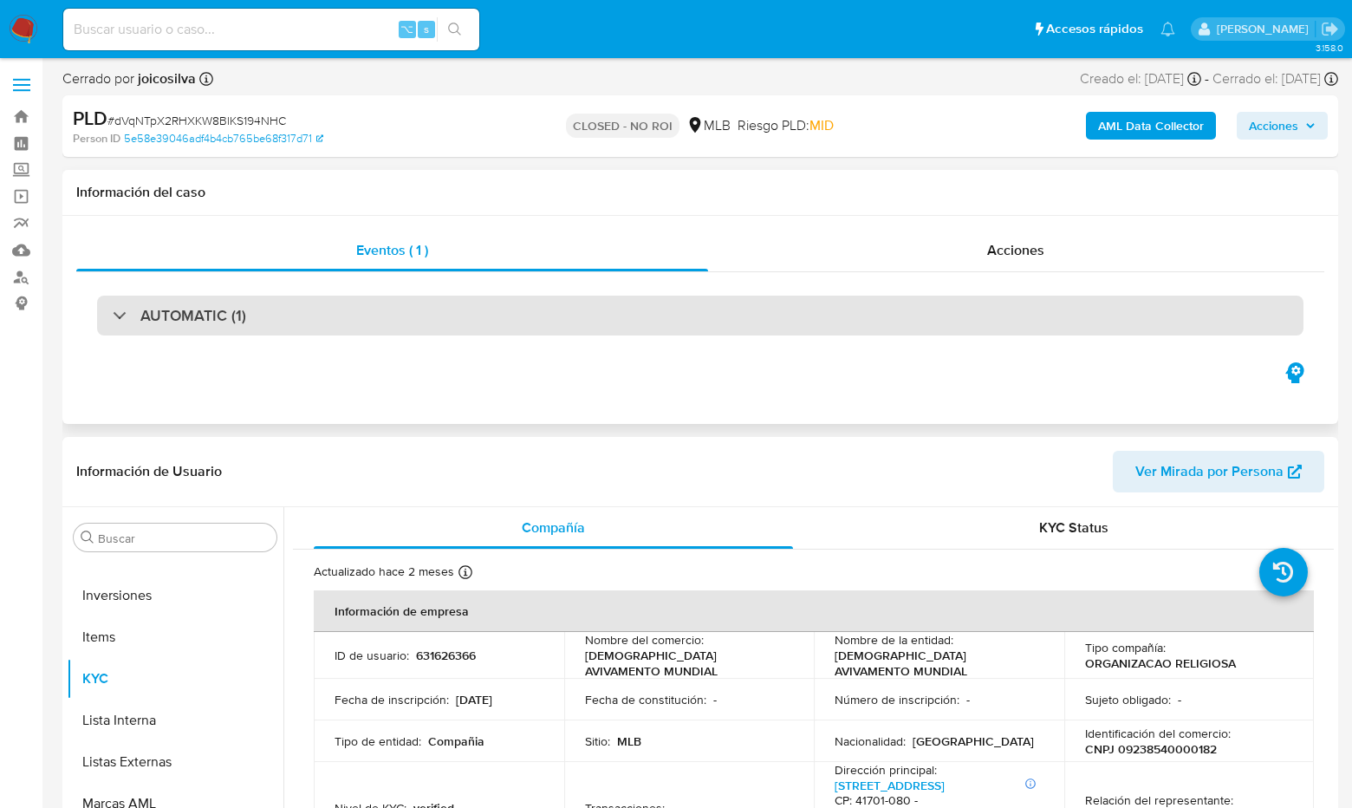
click at [118, 313] on div "AUTOMATIC (1)" at bounding box center [180, 315] width 134 height 19
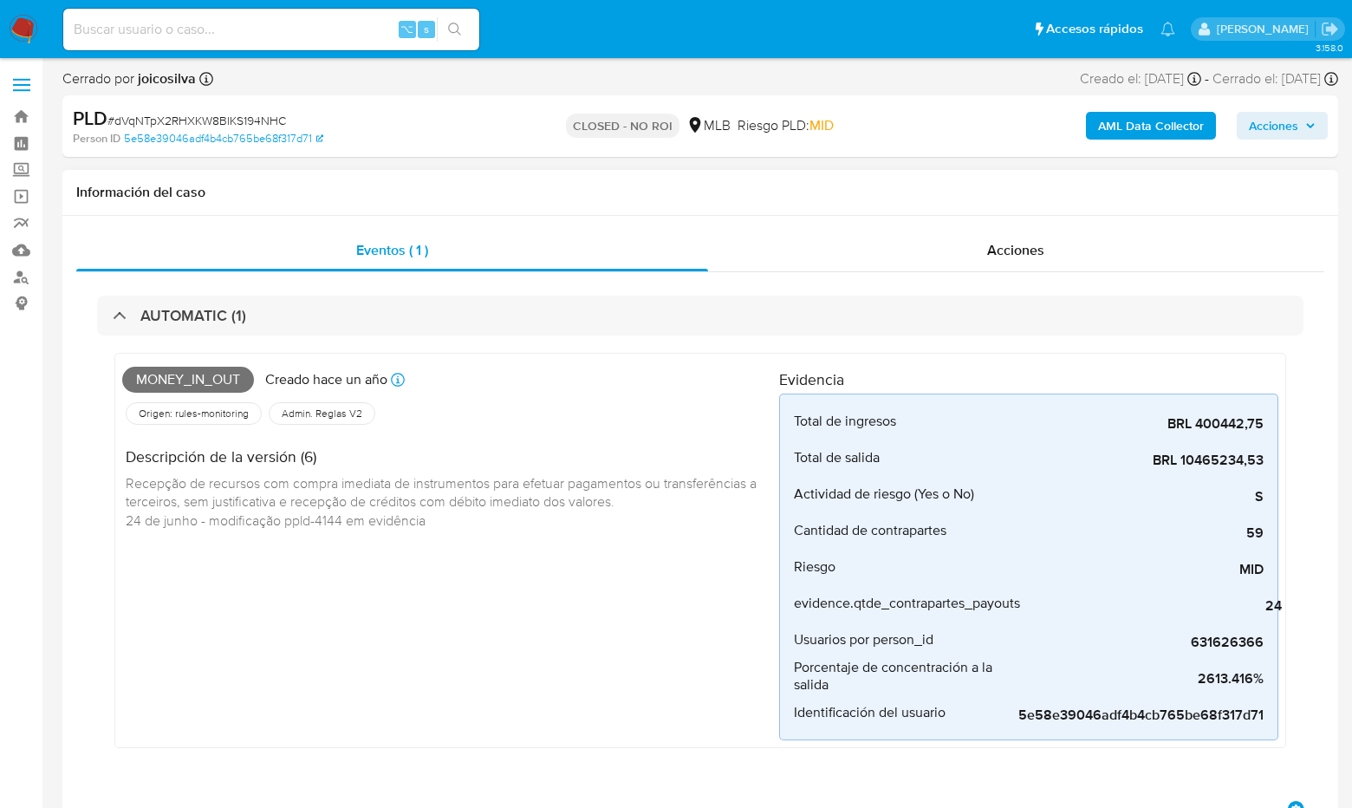
click at [207, 374] on span "Money_in_out" at bounding box center [188, 380] width 132 height 26
click at [1022, 248] on span "Acciones" at bounding box center [1015, 250] width 57 height 20
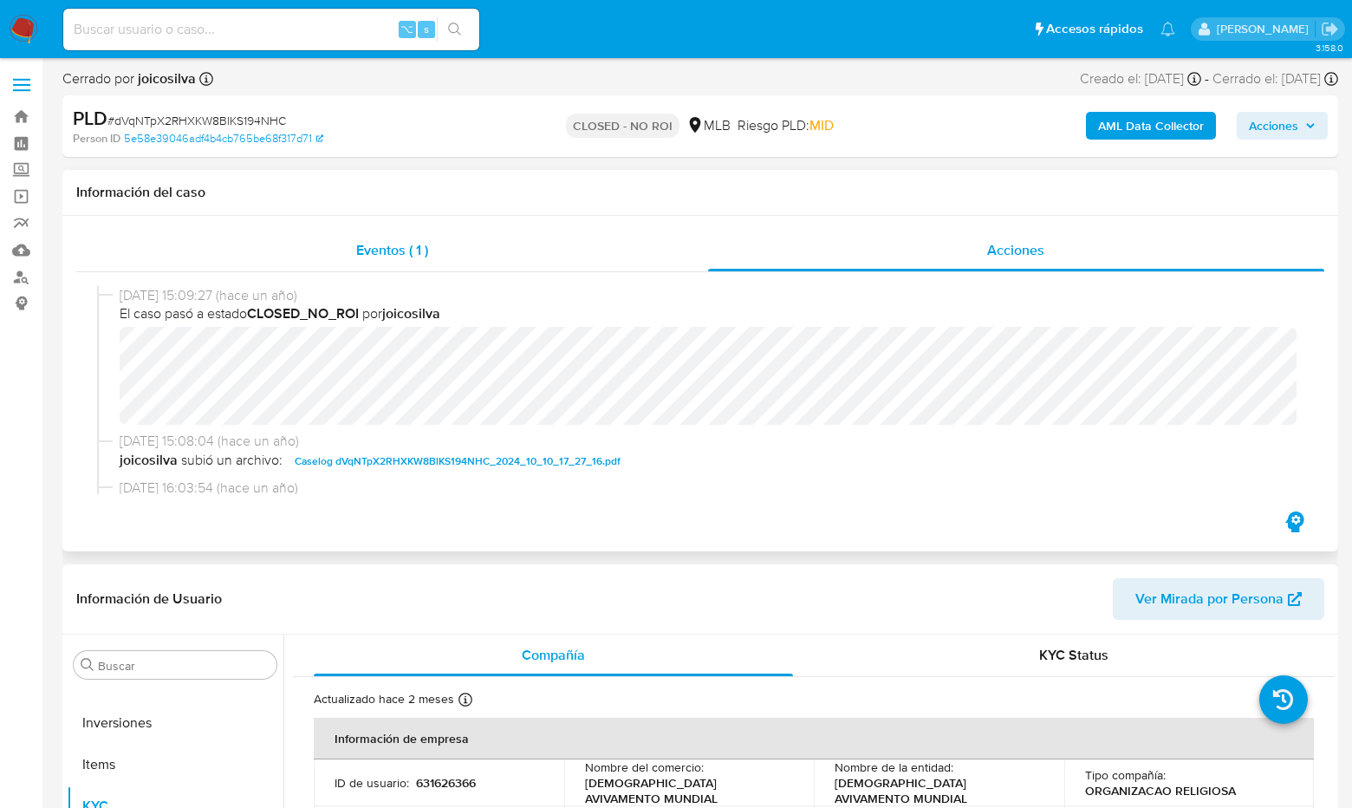
click at [391, 245] on span "Eventos ( 1 )" at bounding box center [392, 250] width 72 height 20
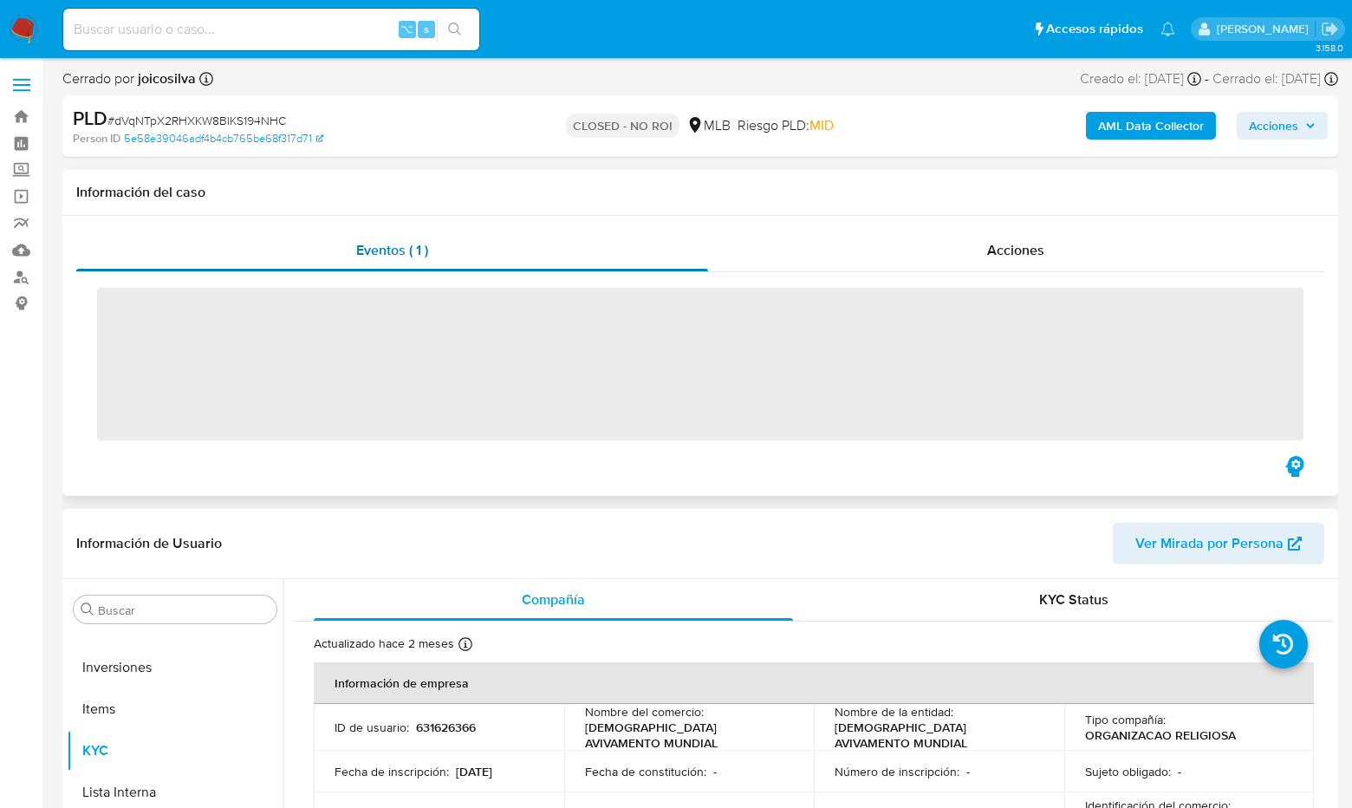
click at [391, 245] on span "Eventos ( 1 )" at bounding box center [392, 250] width 72 height 20
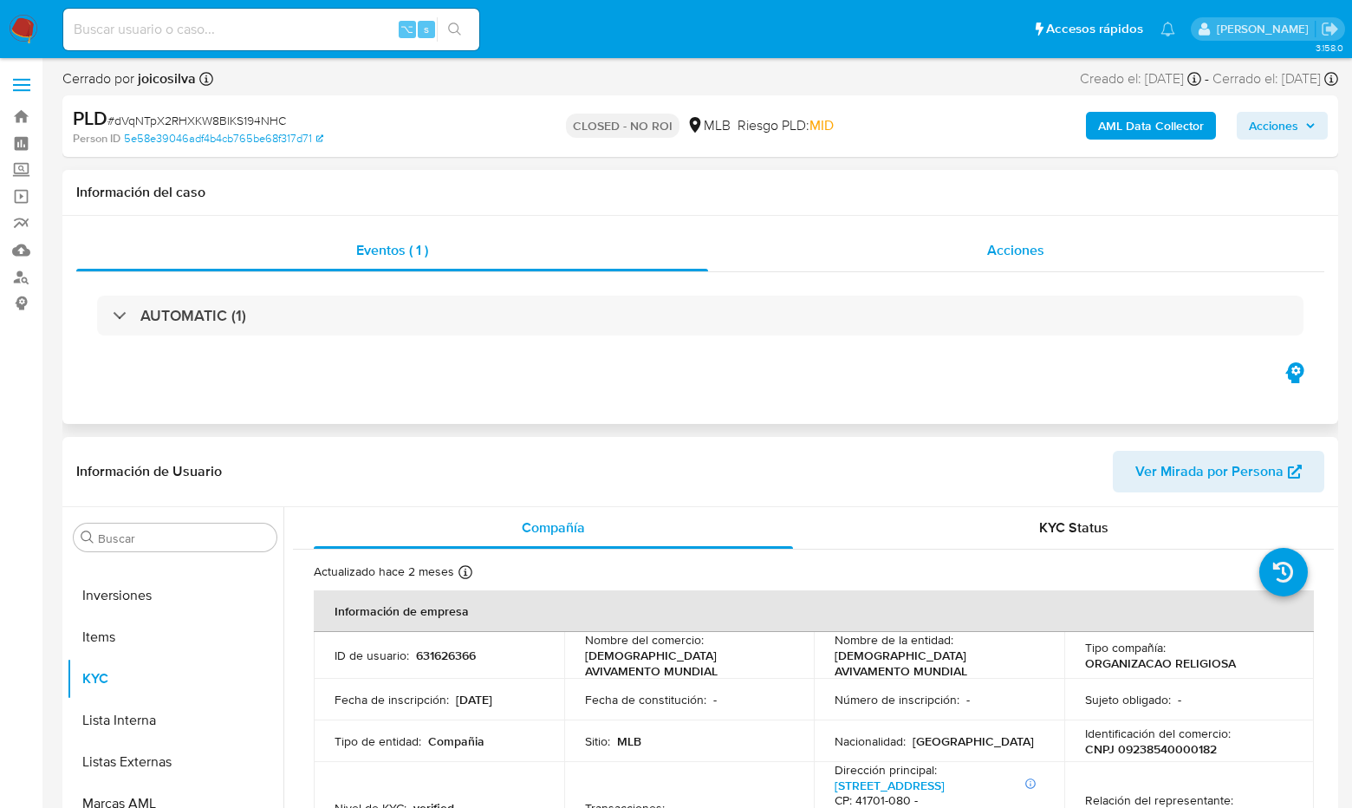
click at [1030, 256] on span "Acciones" at bounding box center [1015, 250] width 57 height 20
